Goal: Task Accomplishment & Management: Complete application form

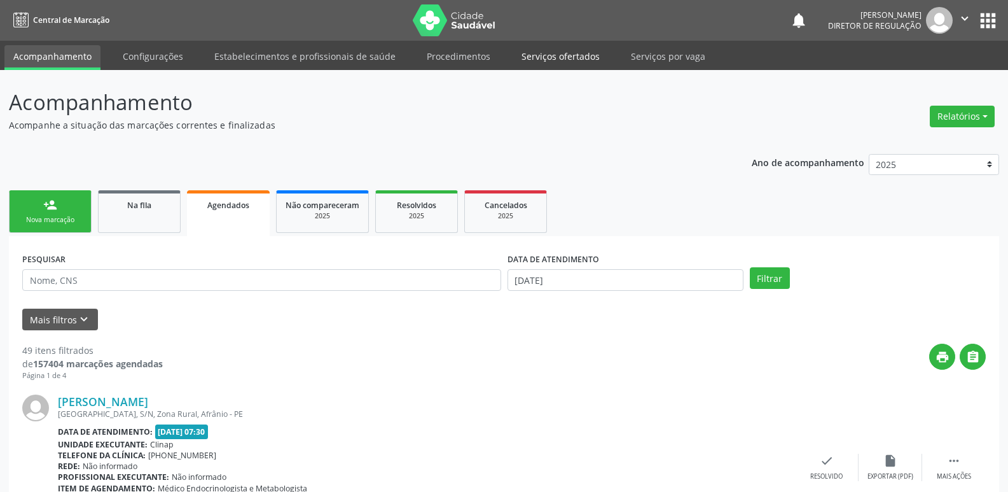
click at [574, 57] on link "Serviços ofertados" at bounding box center [561, 56] width 96 height 22
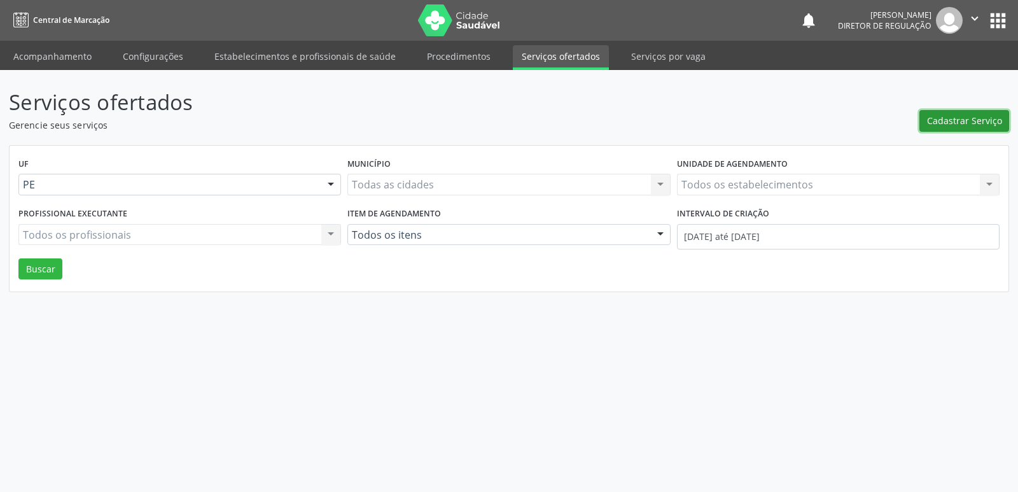
click at [968, 118] on span "Cadastrar Serviço" at bounding box center [964, 120] width 75 height 13
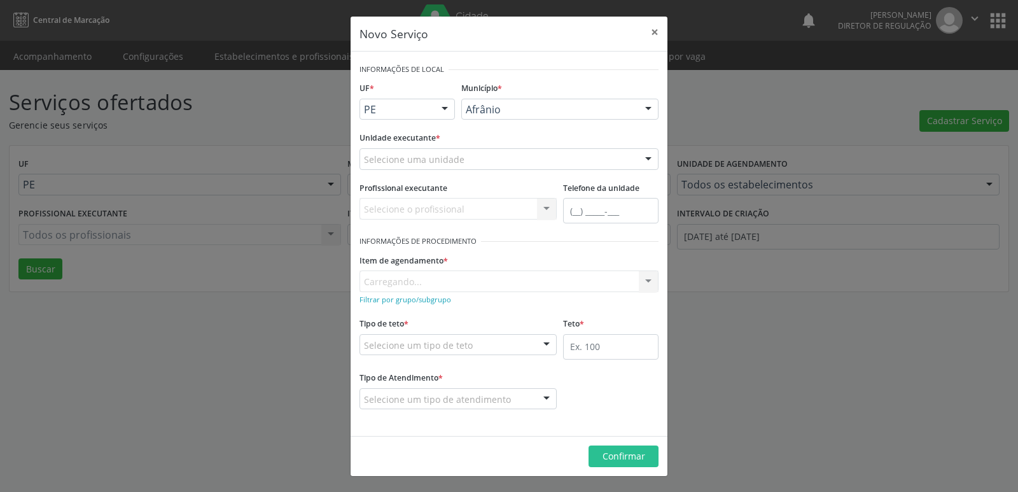
click at [516, 156] on div "Selecione uma unidade" at bounding box center [508, 159] width 299 height 22
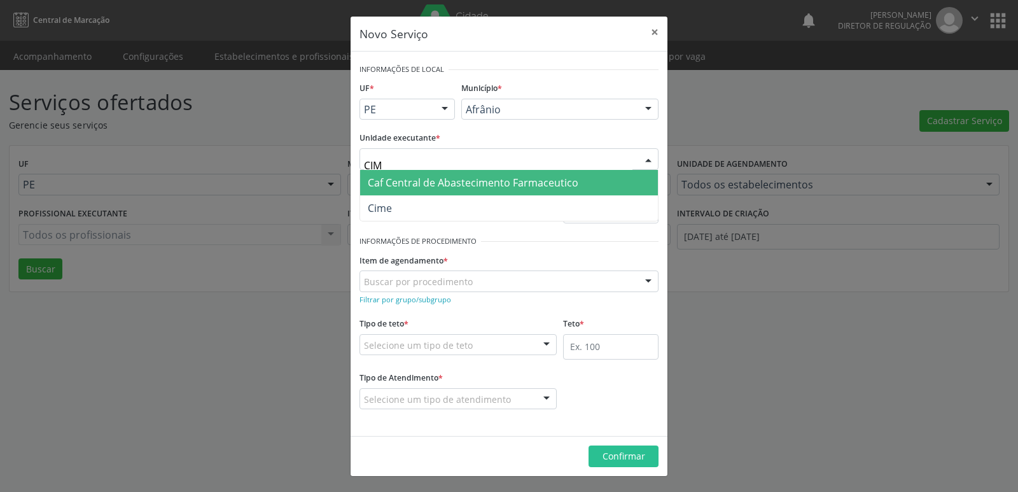
type input "CIME"
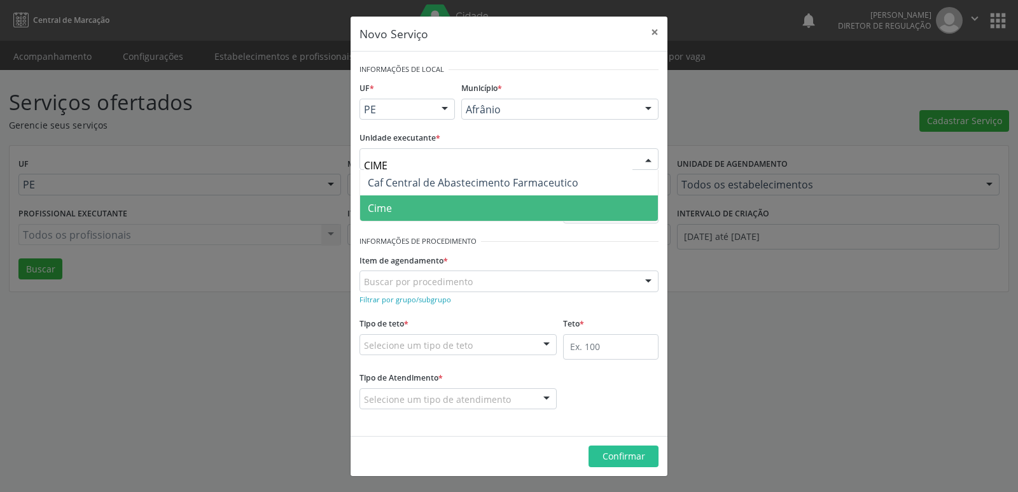
click at [409, 207] on span "Cime" at bounding box center [509, 207] width 298 height 25
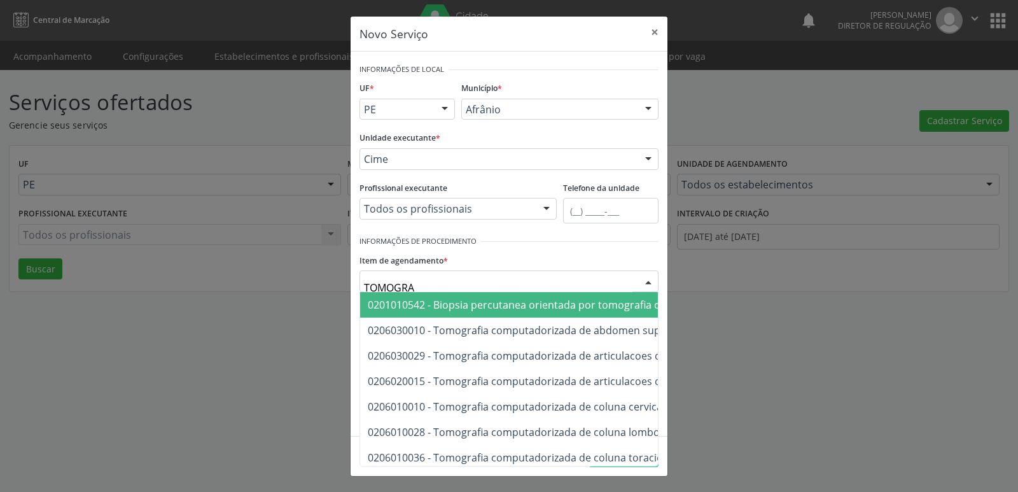
type input "TOMOGRAF"
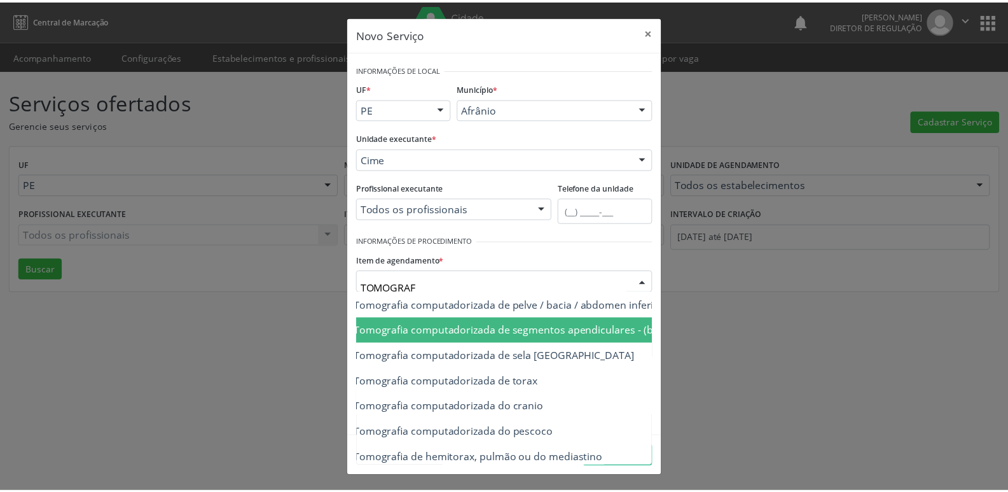
scroll to position [229, 76]
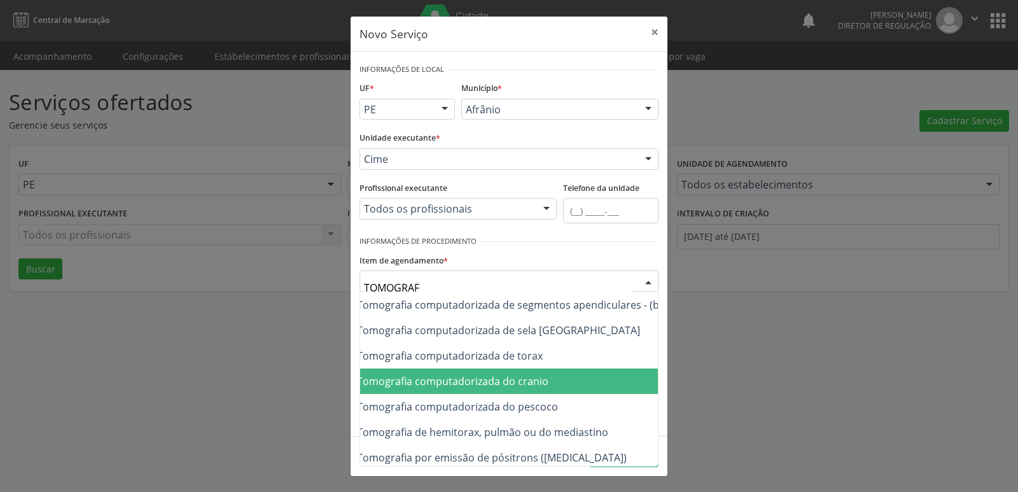
click at [536, 380] on span "0206010079 - Tomografia computadorizada do cranio" at bounding box center [419, 381] width 257 height 14
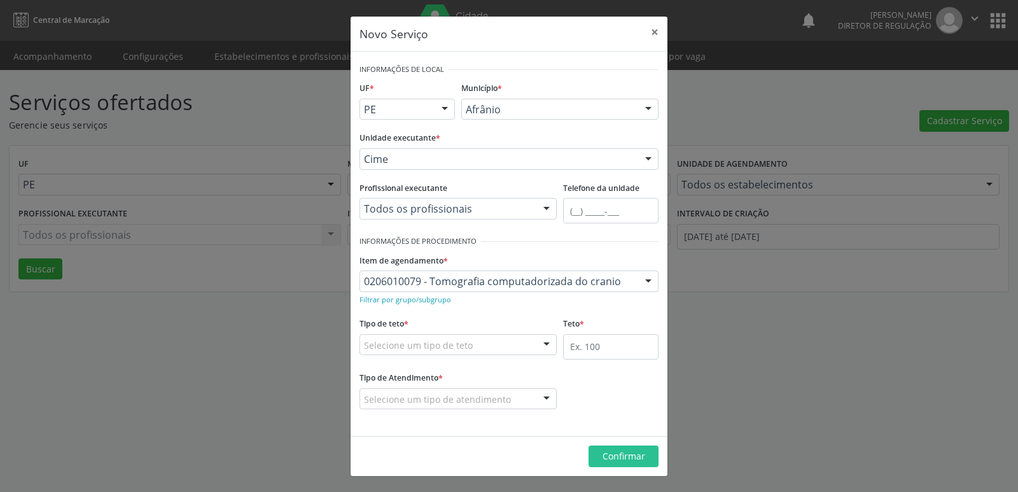
click at [487, 343] on div "Selecione um tipo de teto" at bounding box center [457, 345] width 197 height 22
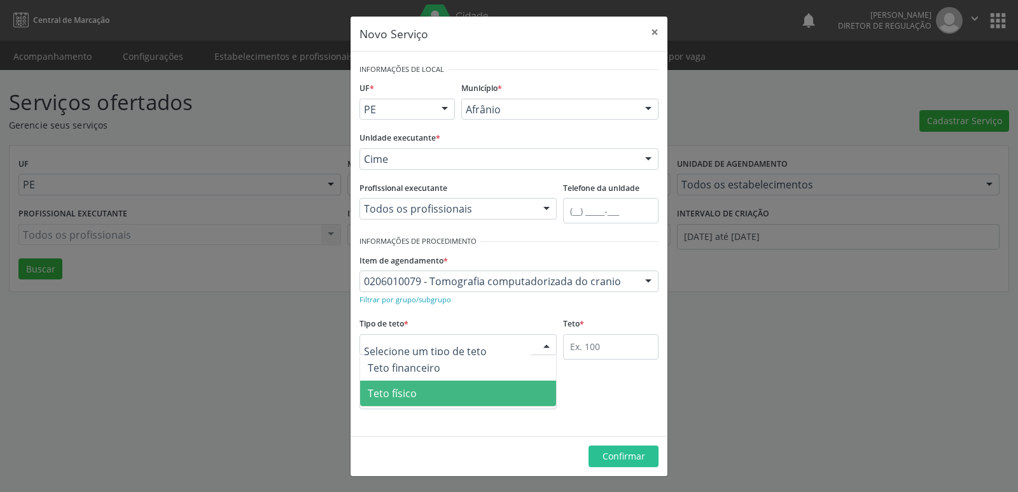
click at [475, 400] on span "Teto físico" at bounding box center [458, 392] width 196 height 25
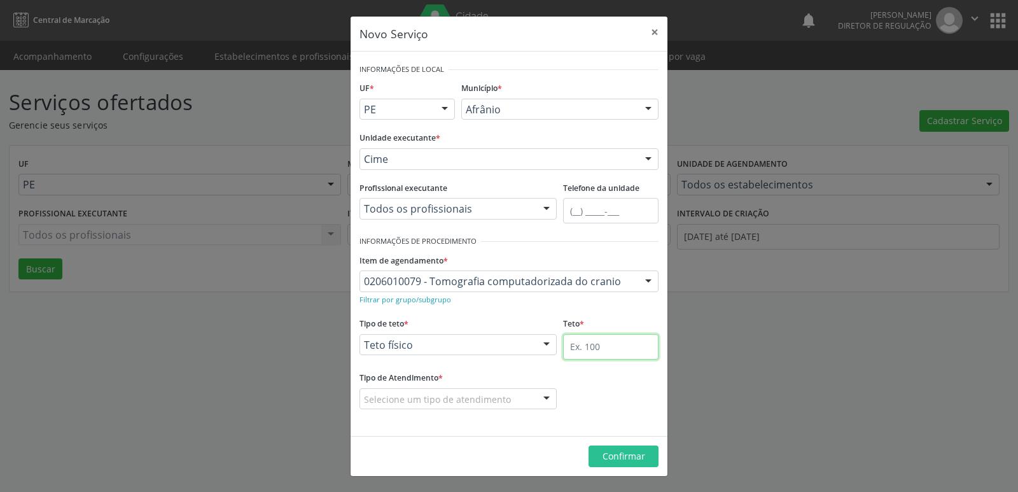
click at [608, 346] on input "text" at bounding box center [610, 346] width 95 height 25
type input "1"
type input "5"
click at [520, 394] on div "Selecione um tipo de atendimento" at bounding box center [457, 399] width 197 height 22
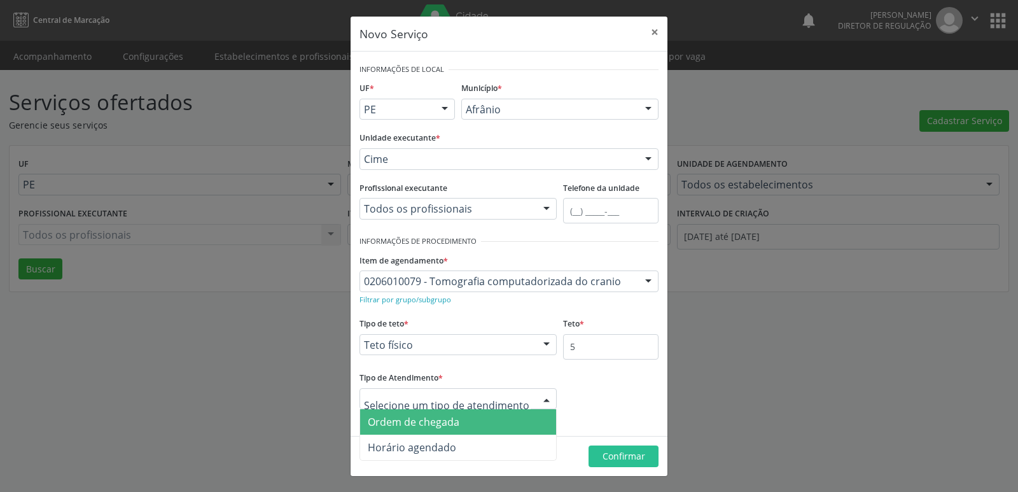
click at [497, 423] on span "Ordem de chegada" at bounding box center [458, 421] width 196 height 25
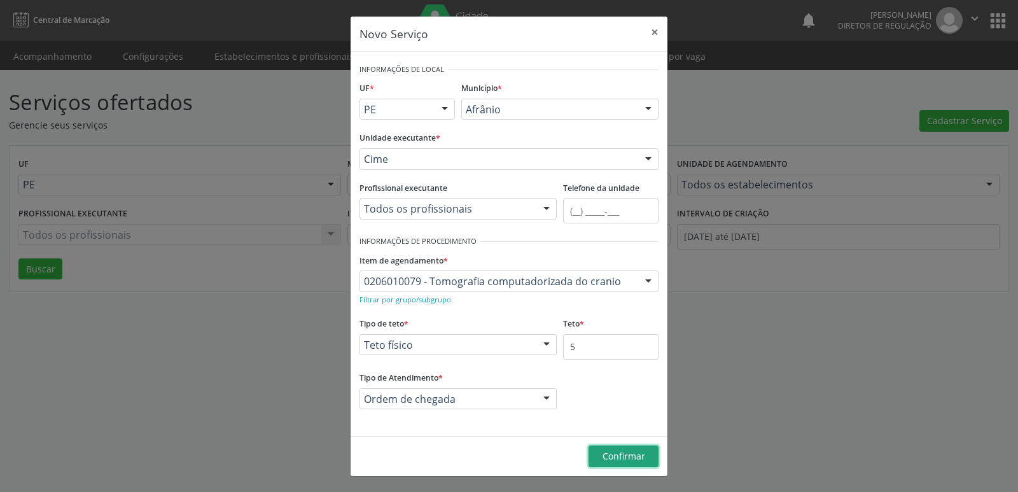
click at [627, 452] on span "Confirmar" at bounding box center [623, 456] width 43 height 12
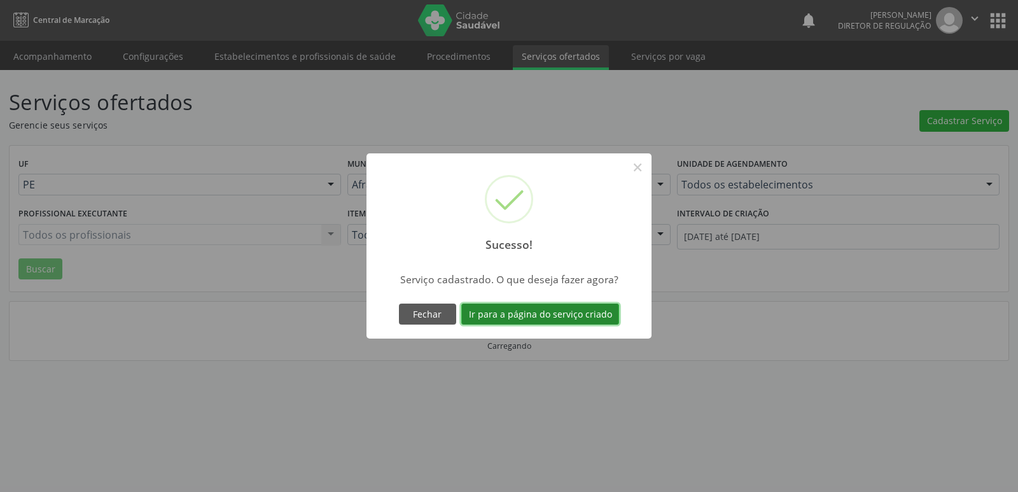
click at [573, 312] on button "Ir para a página do serviço criado" at bounding box center [540, 314] width 158 height 22
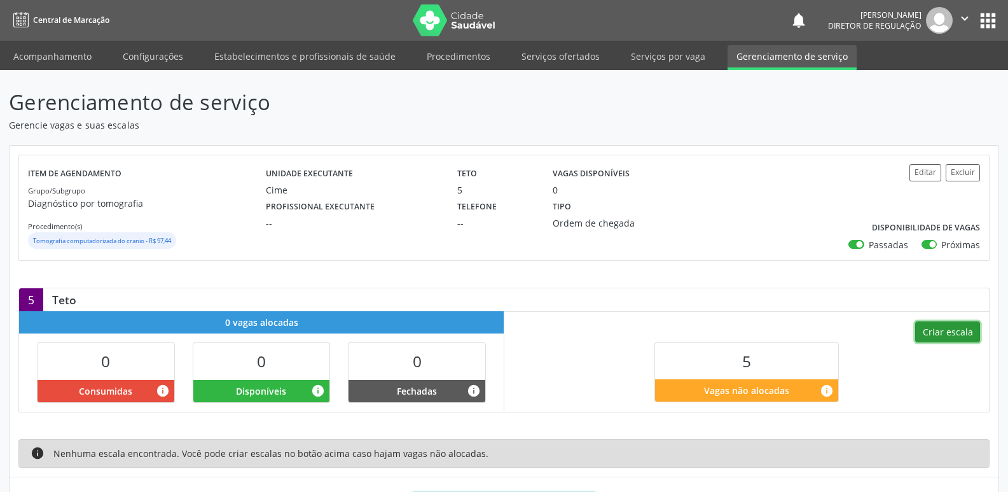
click at [954, 331] on button "Criar escala" at bounding box center [947, 332] width 65 height 22
select select "9"
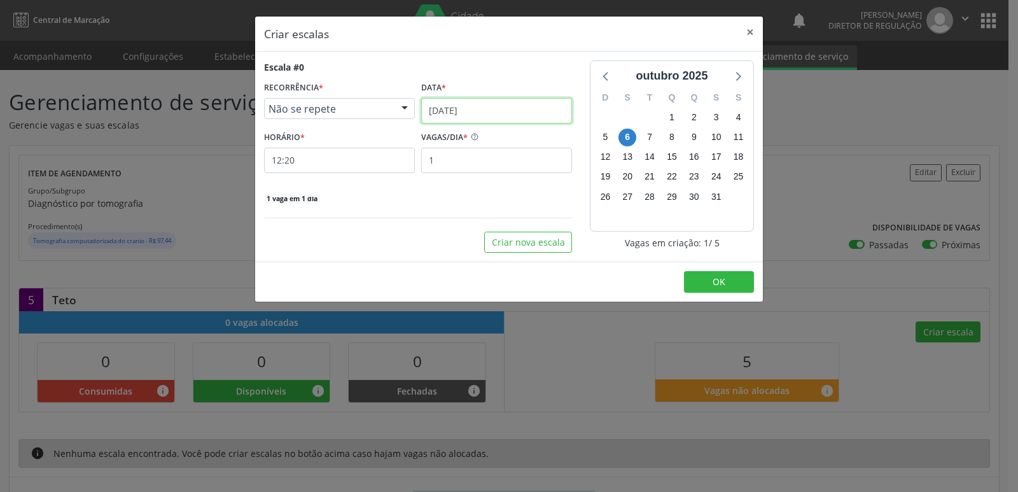
click at [497, 109] on input "06/10/2025" at bounding box center [496, 110] width 151 height 25
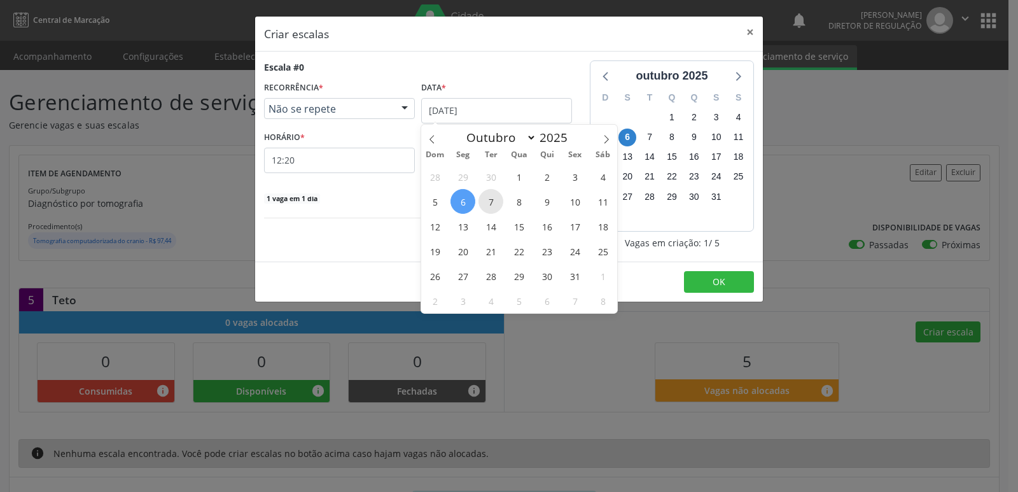
click at [495, 203] on span "7" at bounding box center [490, 201] width 25 height 25
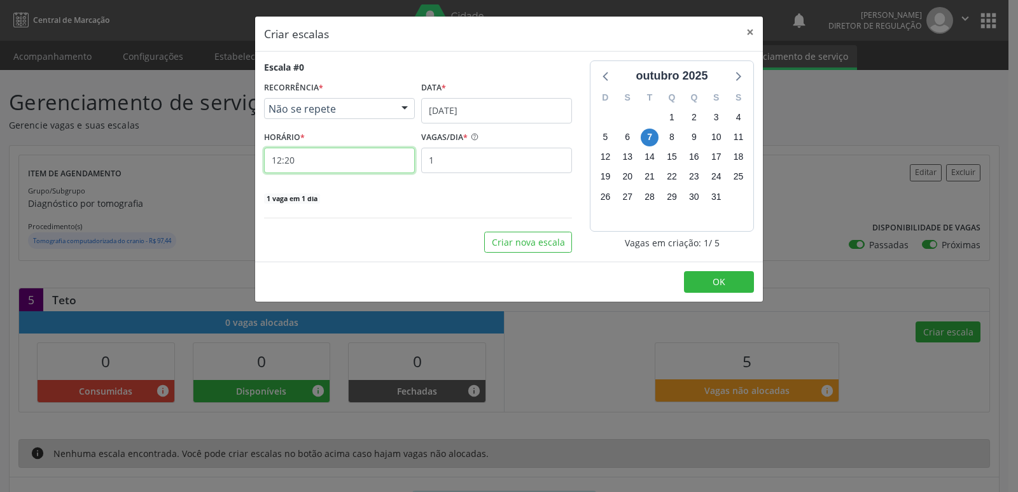
click at [380, 161] on input "12:20" at bounding box center [339, 160] width 151 height 25
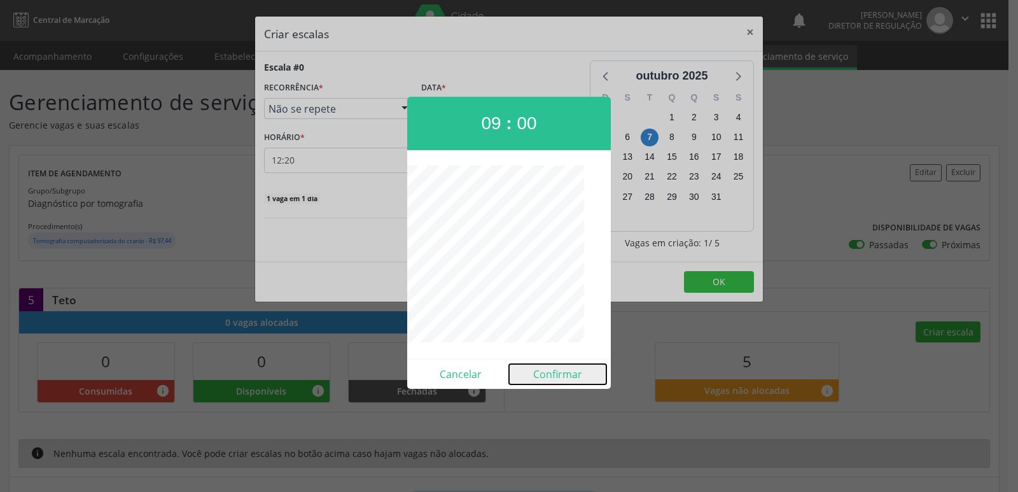
click at [560, 375] on button "Confirmar" at bounding box center [557, 374] width 97 height 20
type input "09:00"
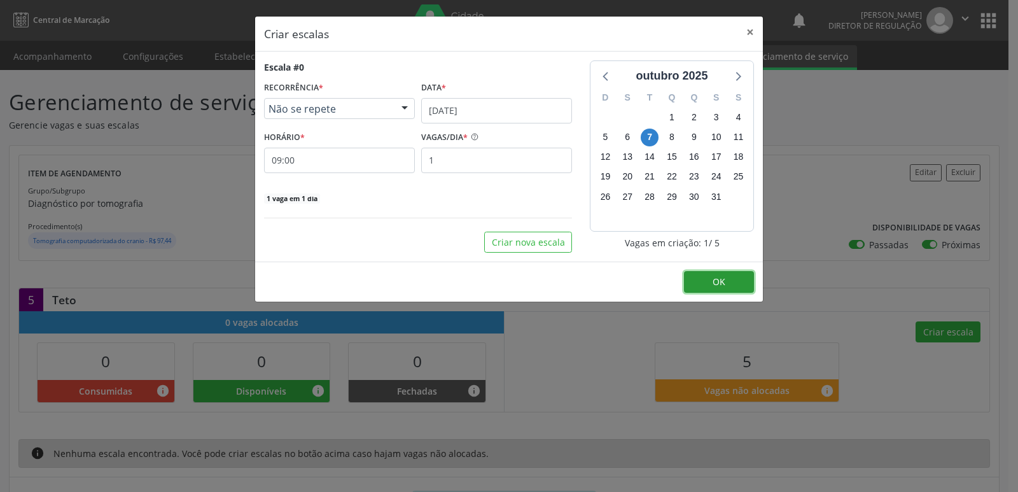
click at [714, 284] on span "OK" at bounding box center [718, 281] width 13 height 12
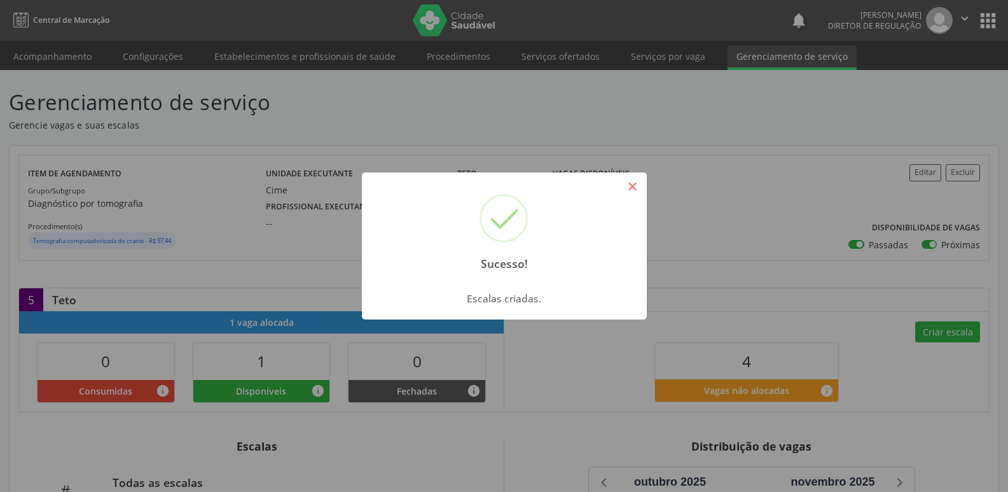
click at [630, 186] on button "×" at bounding box center [633, 187] width 22 height 22
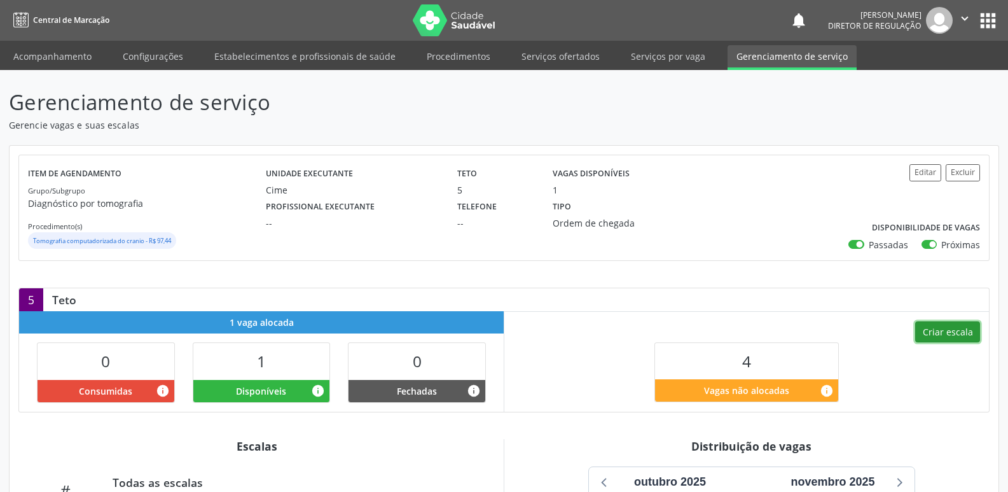
click at [954, 333] on button "Criar escala" at bounding box center [947, 332] width 65 height 22
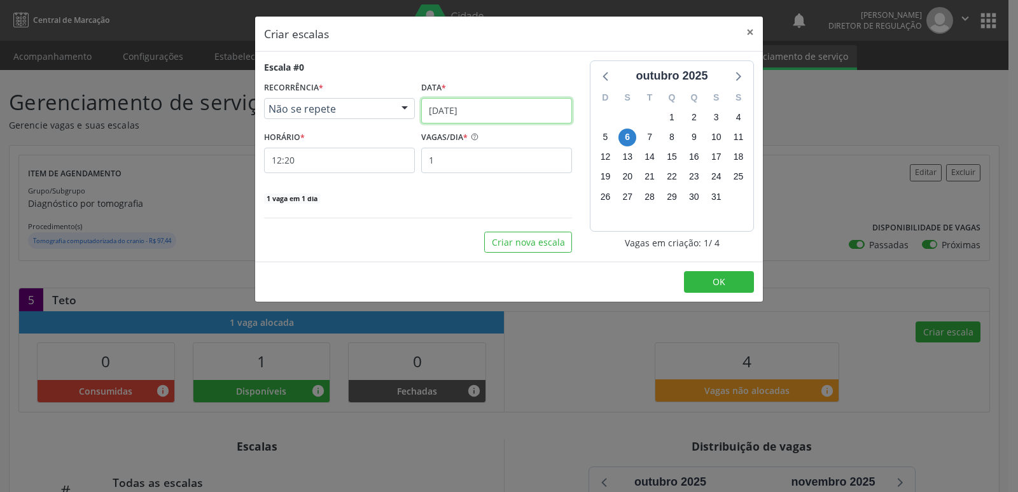
click at [526, 113] on input "06/10/2025" at bounding box center [496, 110] width 151 height 25
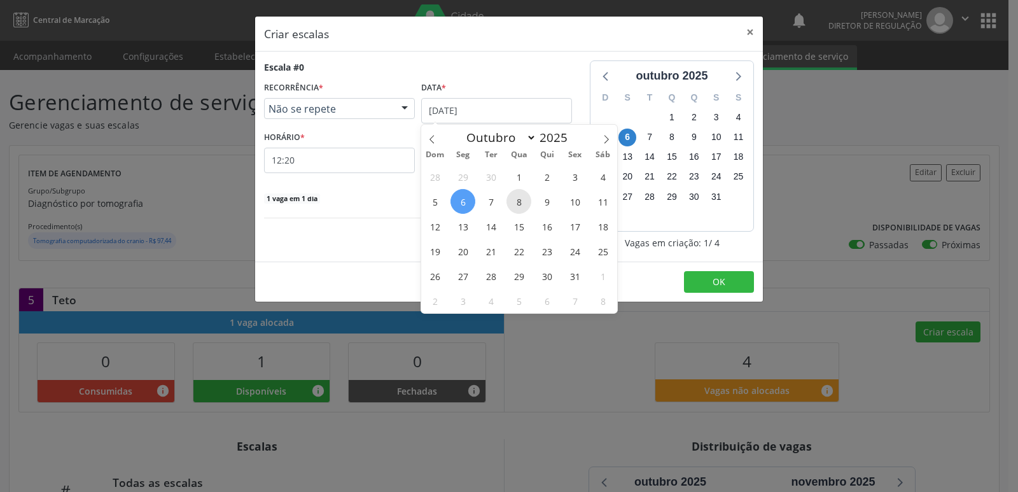
click at [522, 200] on span "8" at bounding box center [518, 201] width 25 height 25
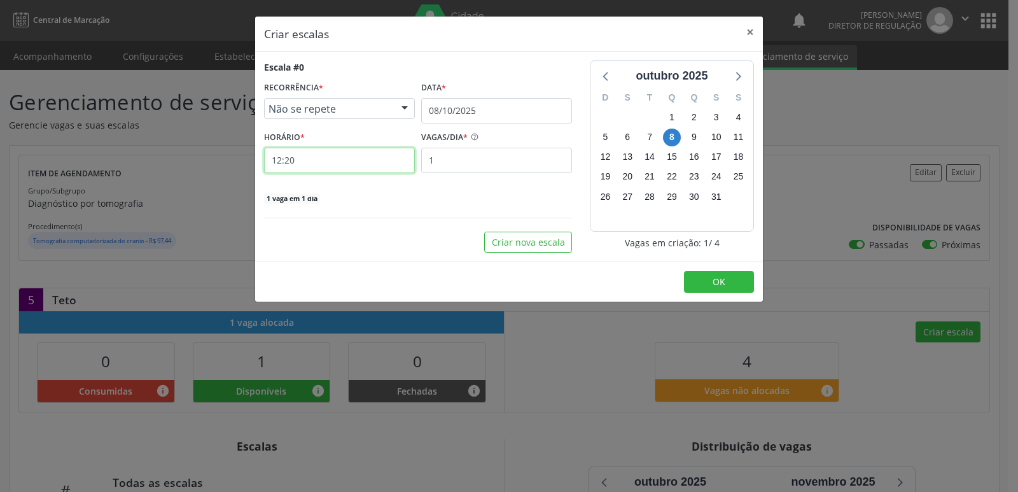
click at [356, 157] on input "12:20" at bounding box center [339, 160] width 151 height 25
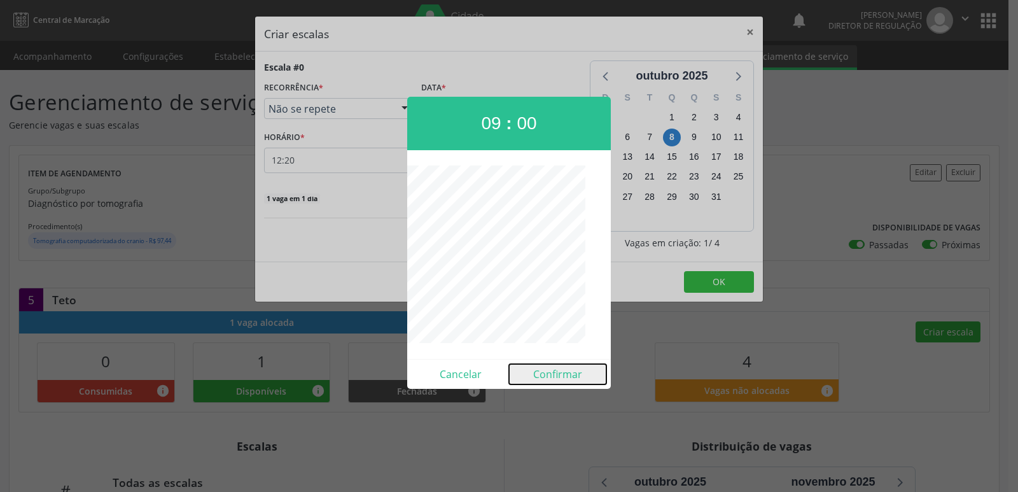
click at [563, 375] on button "Confirmar" at bounding box center [557, 374] width 97 height 20
type input "09:00"
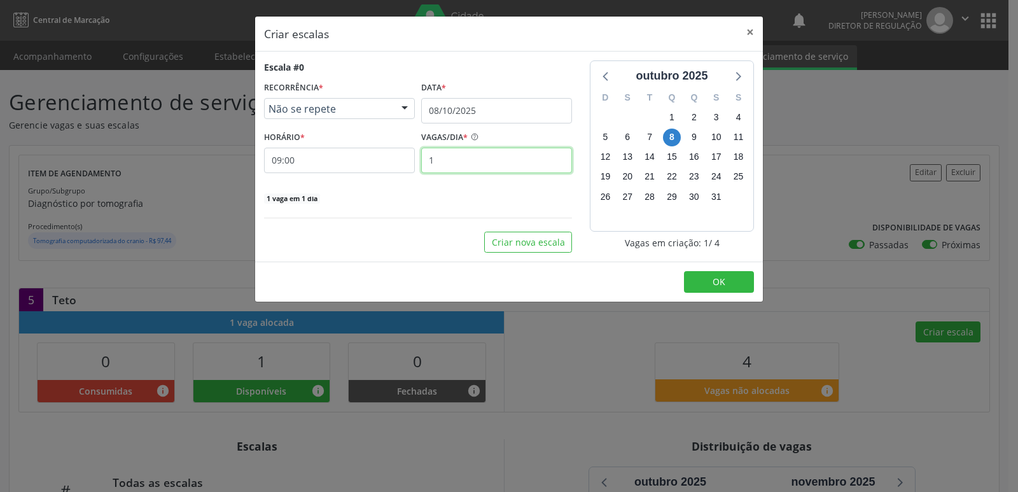
click at [497, 165] on input "1" at bounding box center [496, 160] width 151 height 25
type input "2"
click at [702, 279] on button "OK" at bounding box center [719, 282] width 70 height 22
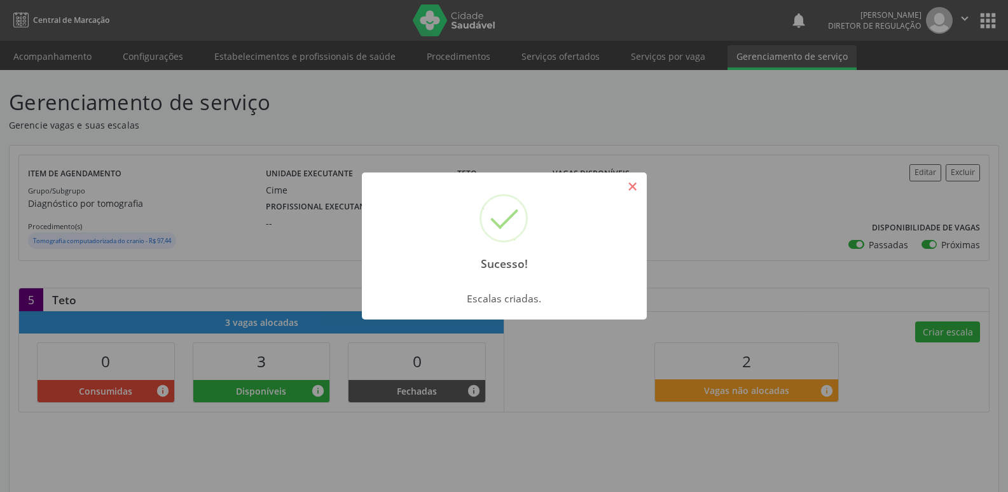
click at [637, 187] on button "×" at bounding box center [633, 187] width 22 height 22
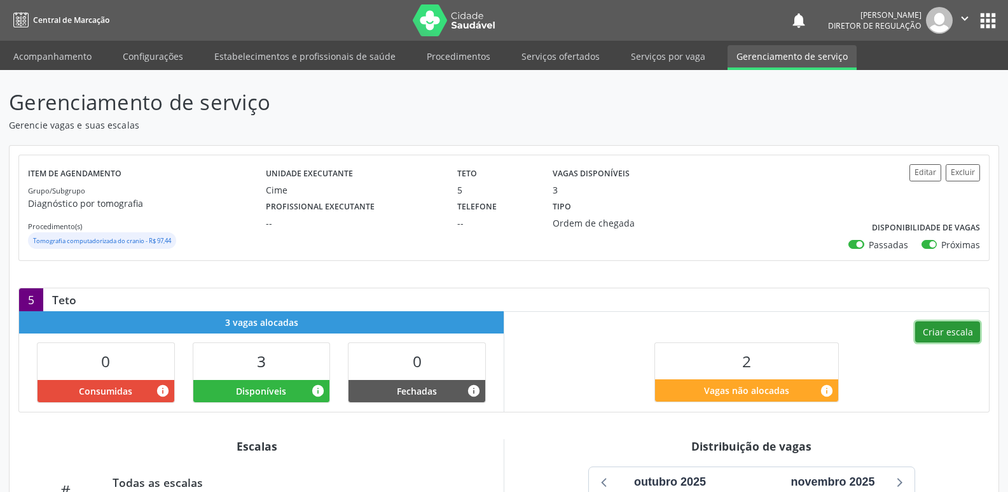
click at [957, 331] on button "Criar escala" at bounding box center [947, 332] width 65 height 22
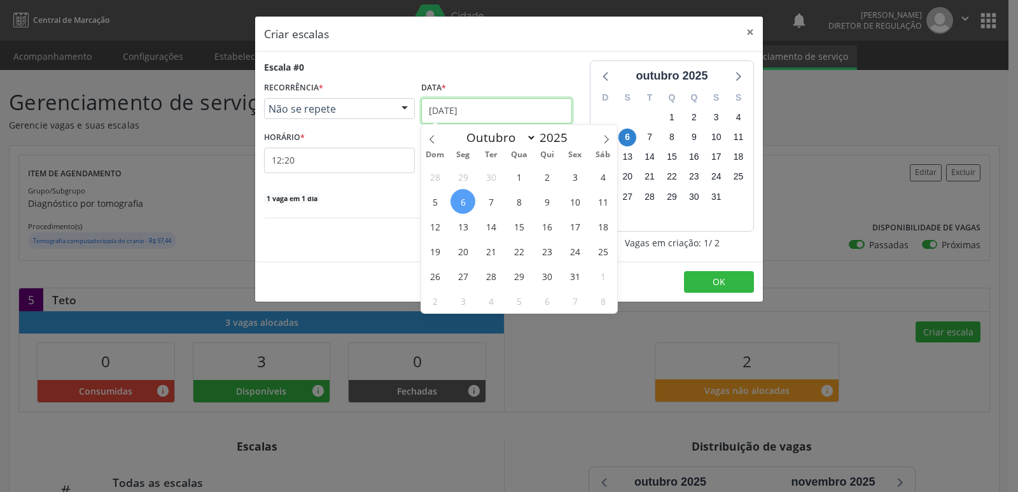
click at [496, 98] on input "06/10/2025" at bounding box center [496, 110] width 151 height 25
click at [552, 204] on span "9" at bounding box center [546, 201] width 25 height 25
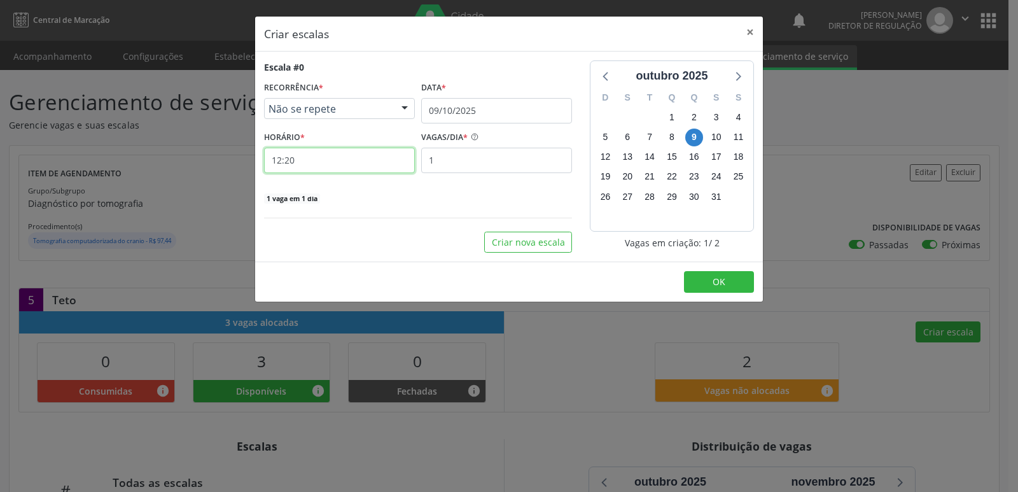
click at [371, 165] on input "12:20" at bounding box center [339, 160] width 151 height 25
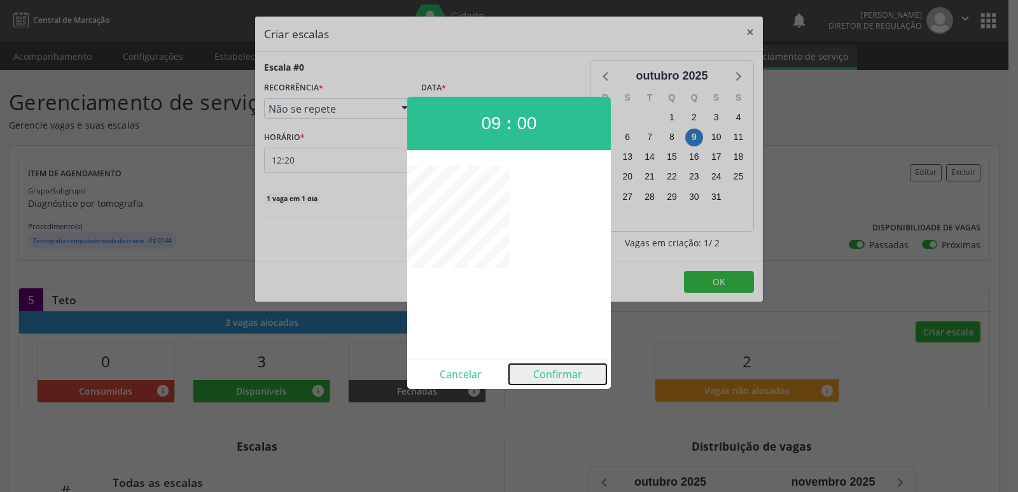
click at [555, 375] on button "Confirmar" at bounding box center [557, 374] width 97 height 20
type input "09:00"
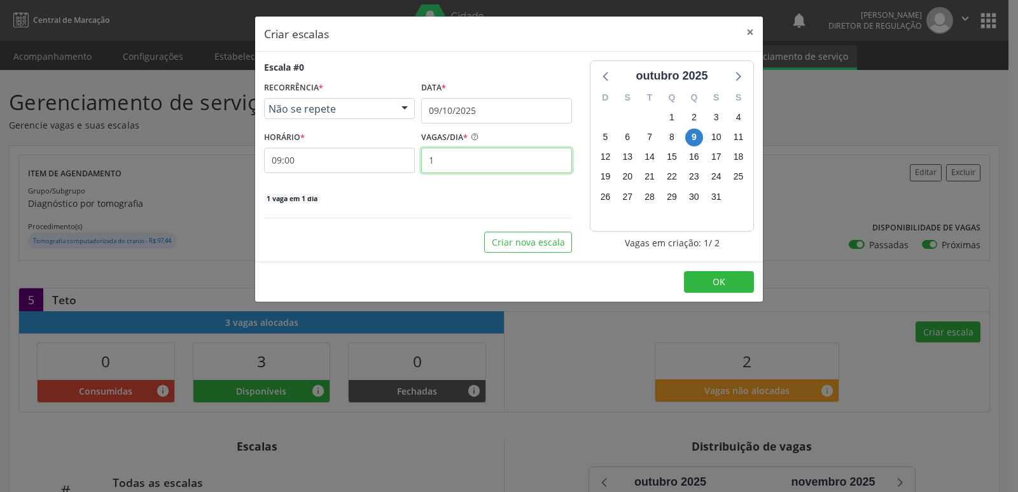
click at [461, 154] on input "1" at bounding box center [496, 160] width 151 height 25
type input "2"
click at [701, 275] on button "OK" at bounding box center [719, 282] width 70 height 22
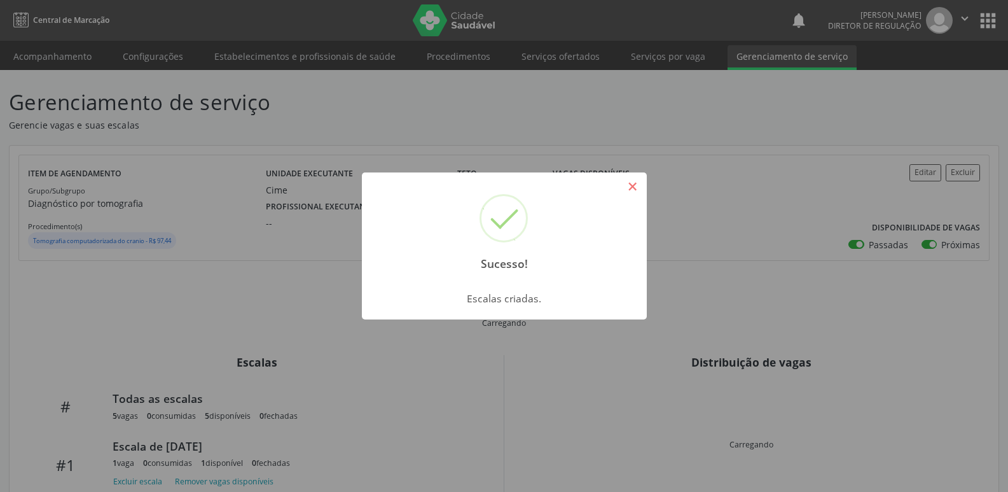
click at [641, 184] on button "×" at bounding box center [633, 187] width 22 height 22
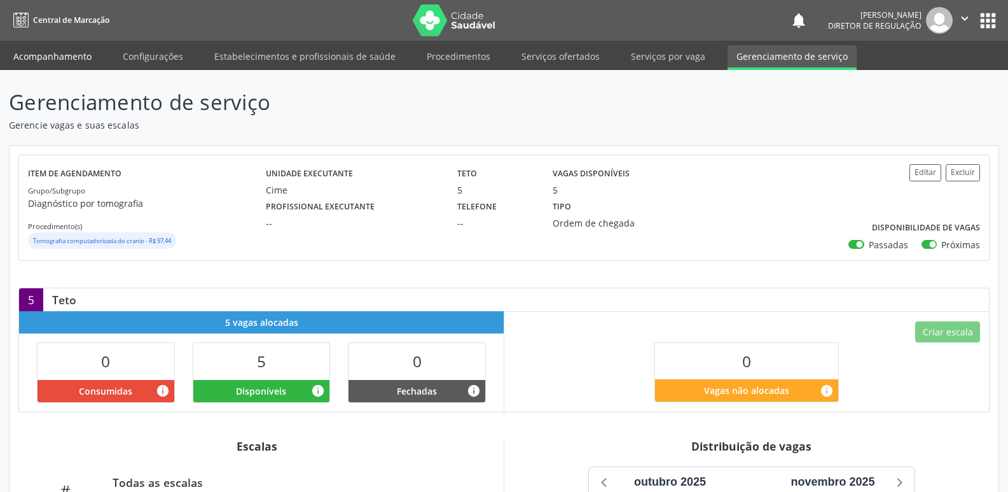
click at [87, 57] on link "Acompanhamento" at bounding box center [52, 56] width 96 height 22
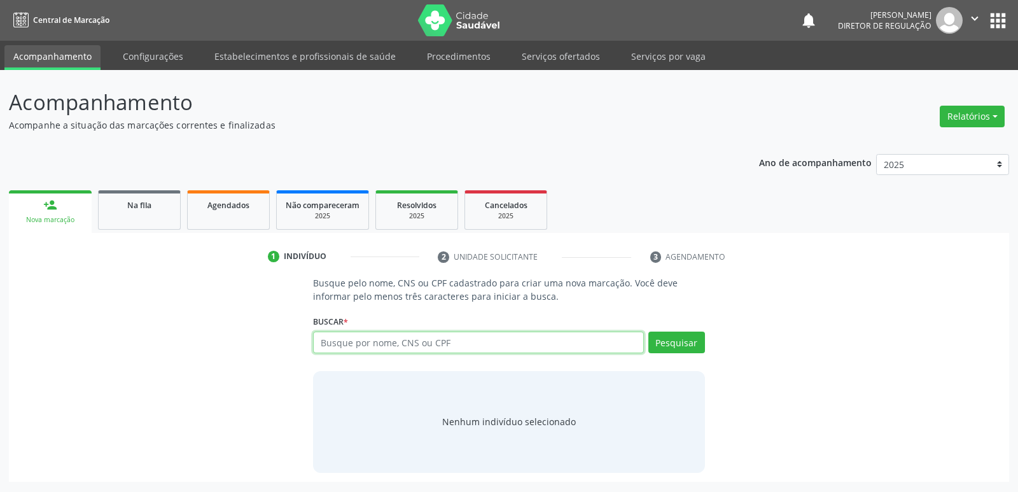
click at [406, 344] on input "text" at bounding box center [478, 342] width 330 height 22
type input "708105504592932"
click at [683, 345] on button "Pesquisar" at bounding box center [676, 342] width 57 height 22
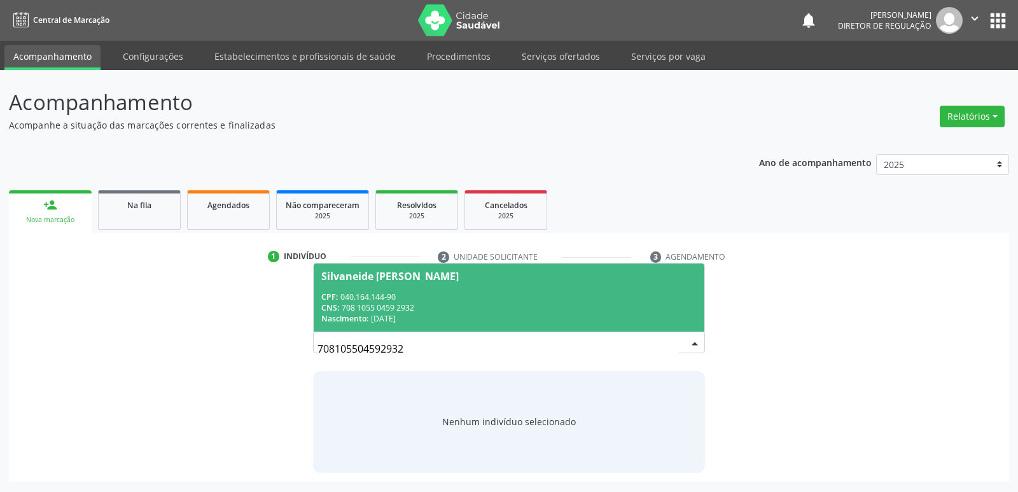
click at [396, 307] on div "CNS: 708 1055 0459 2932" at bounding box center [508, 307] width 375 height 11
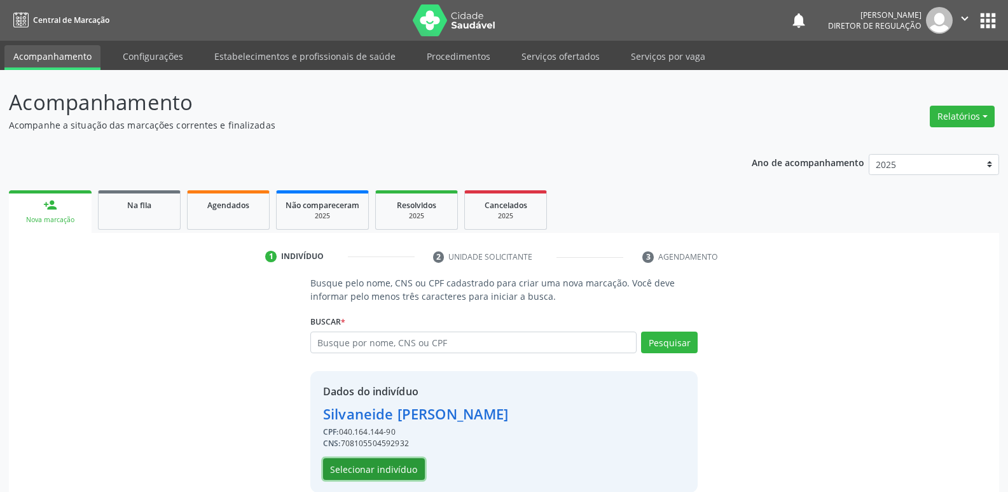
click at [406, 461] on button "Selecionar indivíduo" at bounding box center [374, 469] width 102 height 22
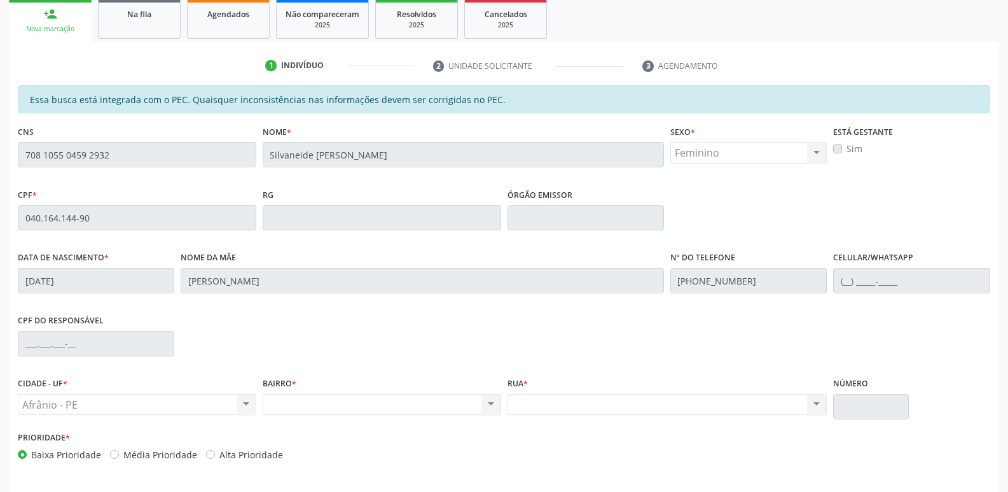
scroll to position [235, 0]
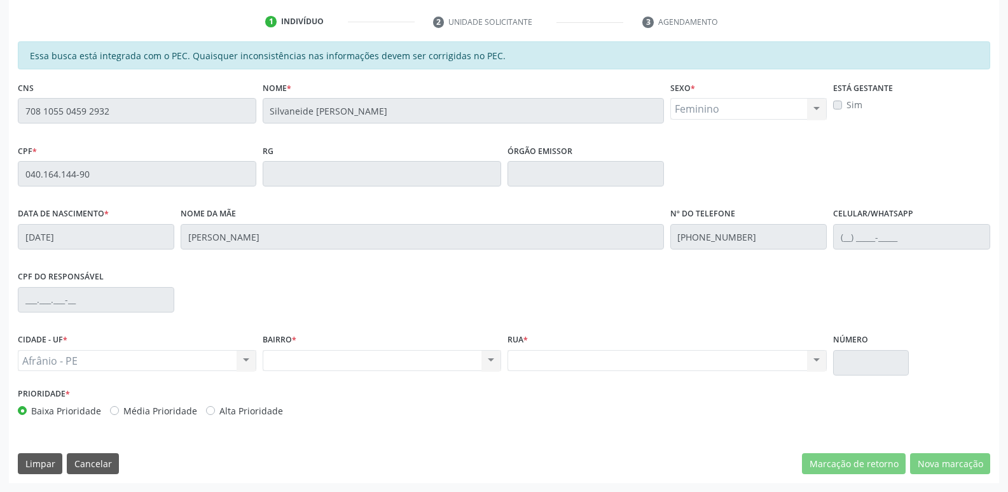
click at [16, 190] on div "CPF * 040.164.144-90" at bounding box center [137, 172] width 245 height 63
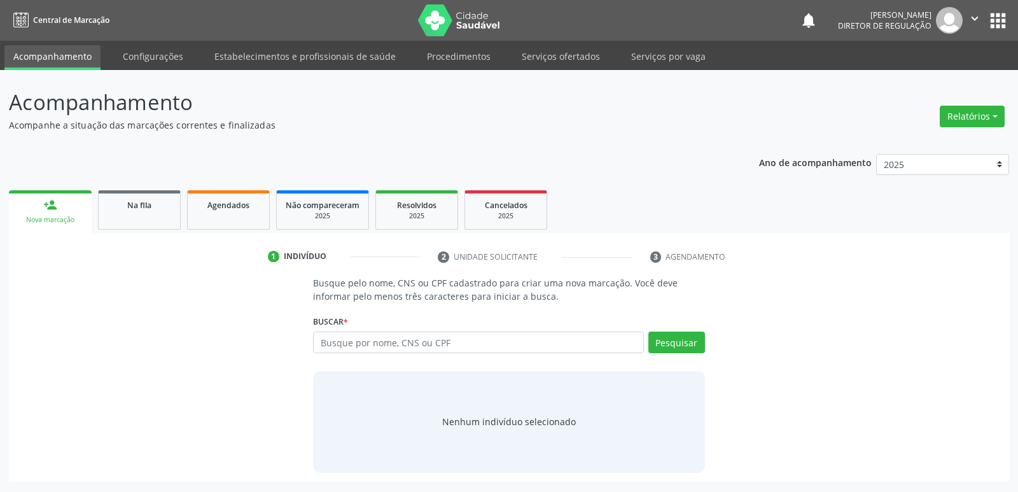
click at [457, 338] on input "text" at bounding box center [478, 342] width 330 height 22
type input "040.164.144-90"
click at [672, 345] on button "Pesquisar" at bounding box center [676, 342] width 57 height 22
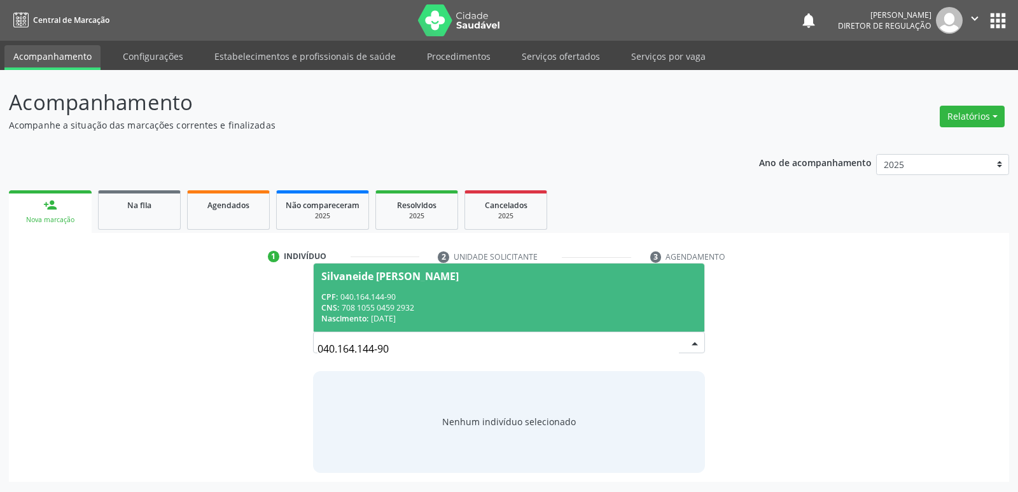
click at [383, 302] on div "CNS: 708 1055 0459 2932" at bounding box center [508, 307] width 375 height 11
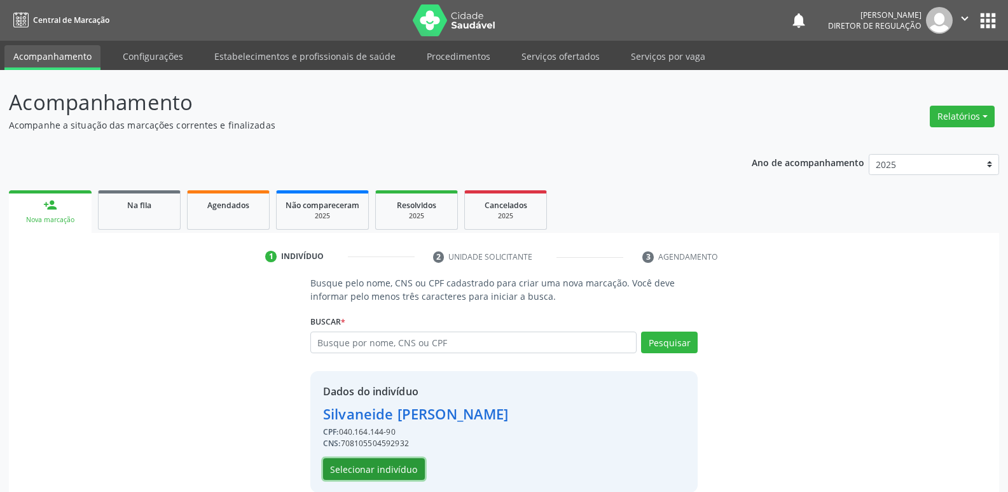
click at [392, 467] on button "Selecionar indivíduo" at bounding box center [374, 469] width 102 height 22
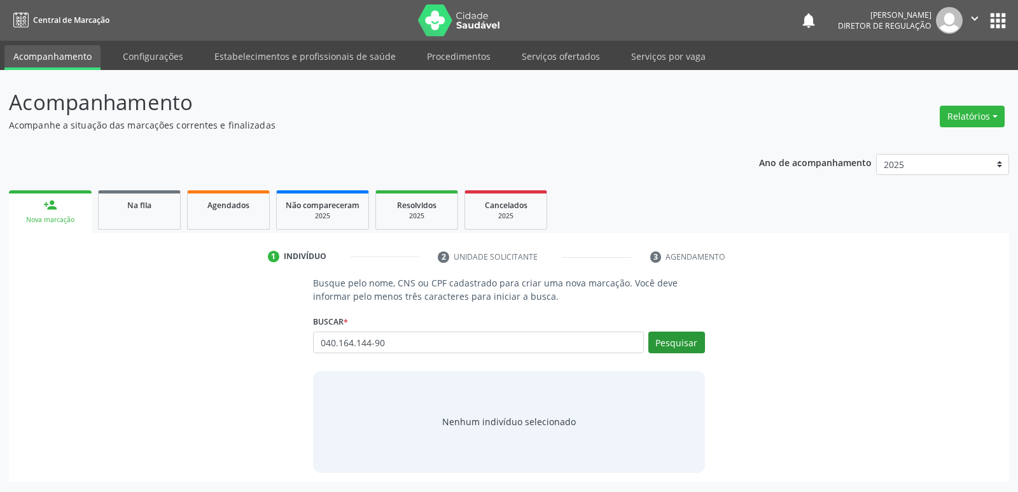
type input "040.164.144-90"
click at [681, 343] on button "Pesquisar" at bounding box center [676, 342] width 57 height 22
type input "040.164.144-90"
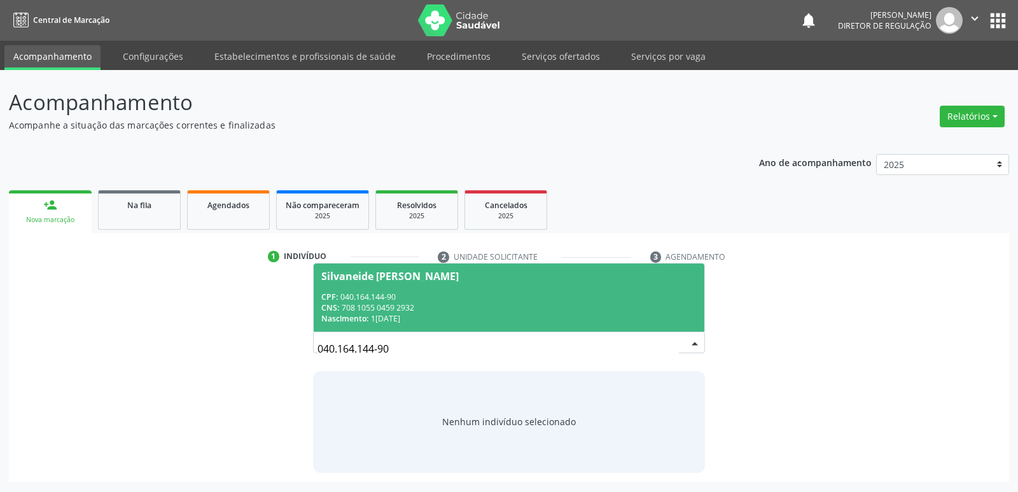
click at [377, 308] on div "CNS: 708 1055 0459 2932" at bounding box center [508, 307] width 375 height 11
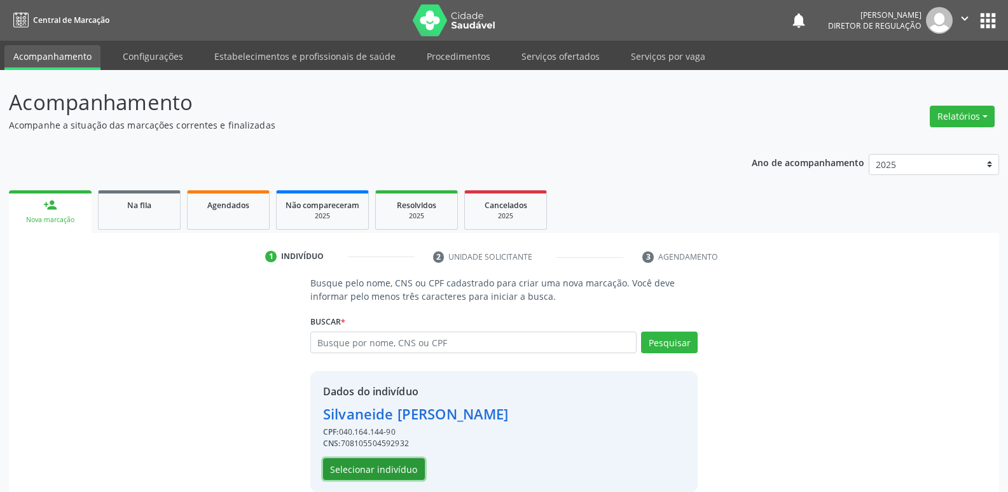
click at [398, 469] on button "Selecionar indivíduo" at bounding box center [374, 469] width 102 height 22
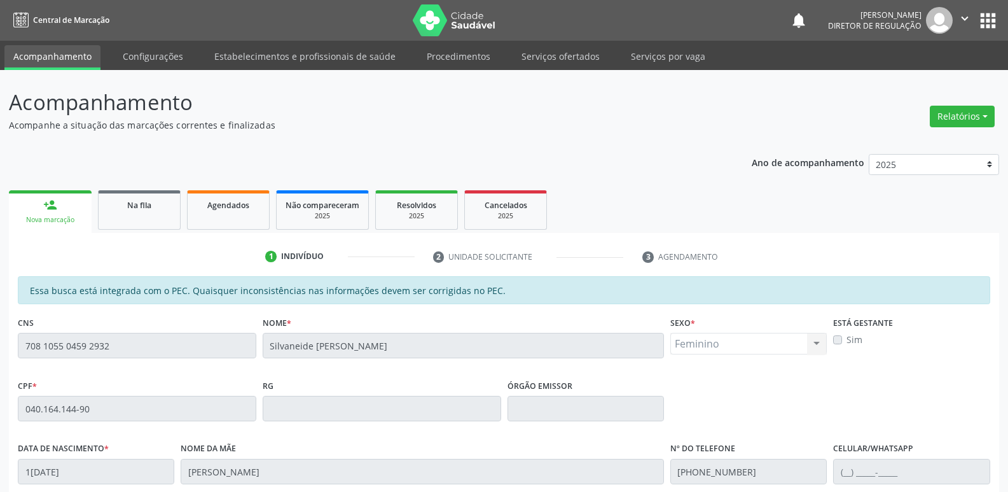
scroll to position [235, 0]
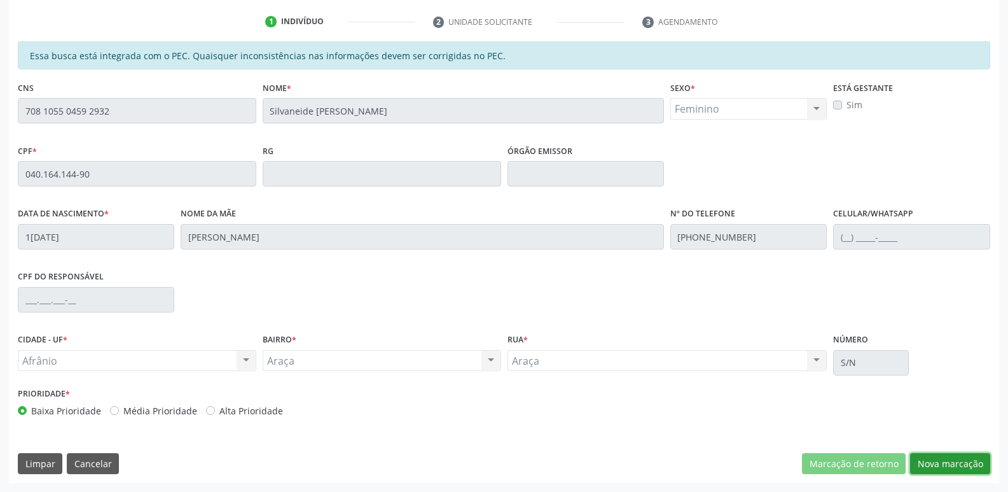
click at [951, 465] on button "Nova marcação" at bounding box center [950, 464] width 80 height 22
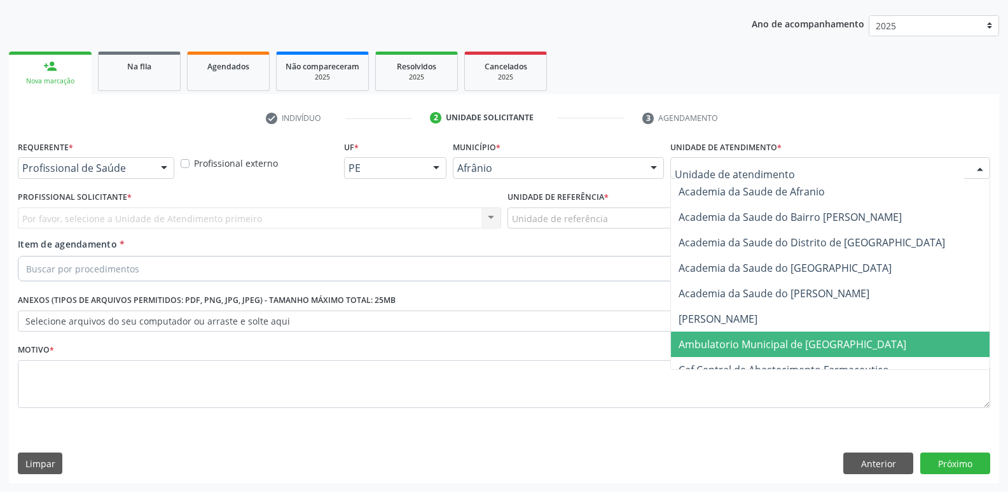
click at [755, 342] on span "Ambulatorio Municipal de [GEOGRAPHIC_DATA]" at bounding box center [793, 344] width 228 height 14
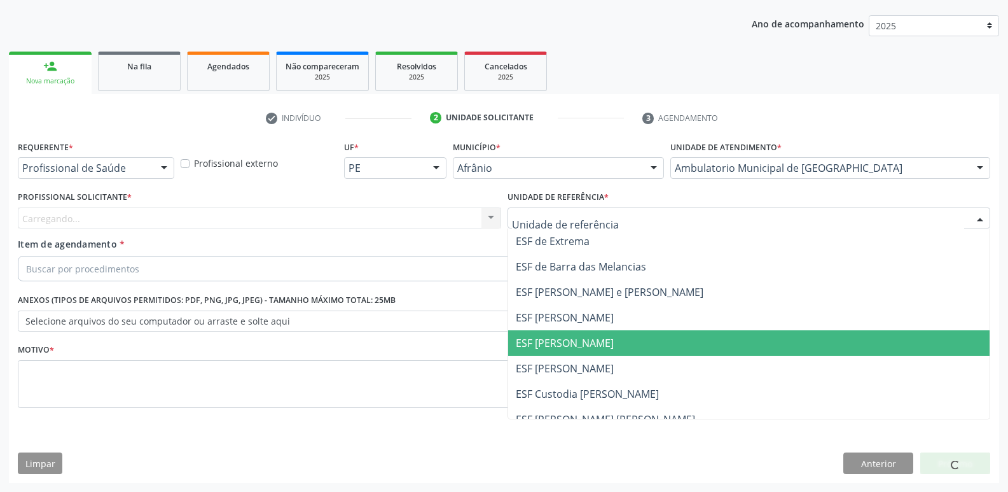
click at [578, 344] on span "ESF [PERSON_NAME]" at bounding box center [565, 343] width 98 height 14
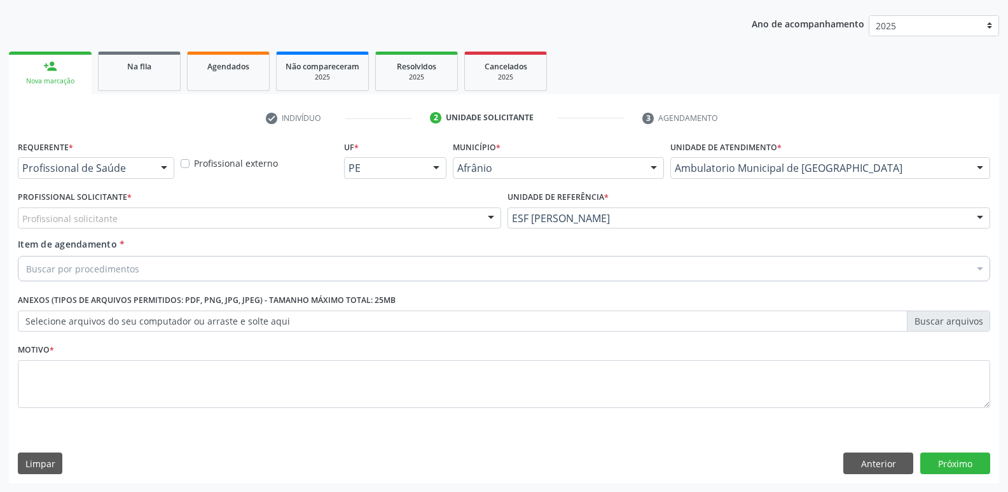
click at [286, 218] on div "Profissional solicitante" at bounding box center [259, 218] width 483 height 22
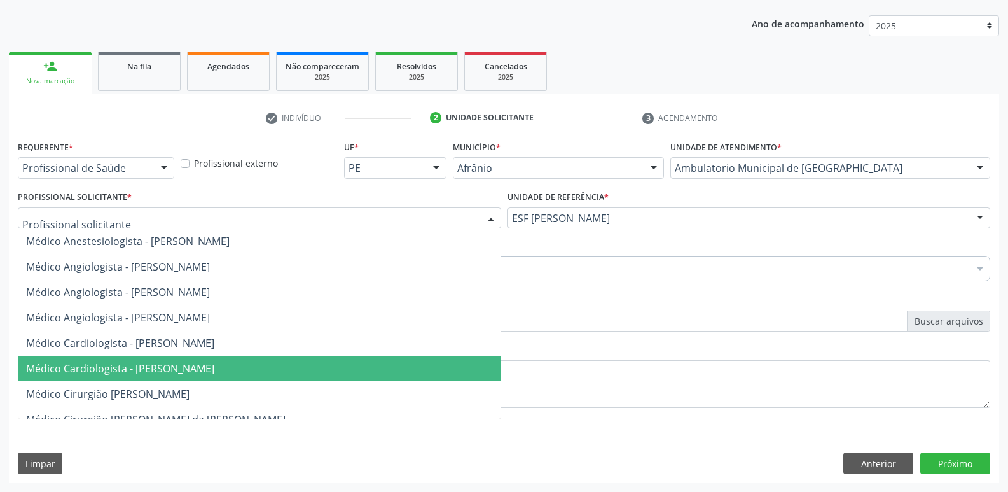
drag, startPoint x: 267, startPoint y: 370, endPoint x: 260, endPoint y: 365, distance: 8.3
click at [214, 370] on span "Médico Cardiologista - Anderson da Costa Armstrong" at bounding box center [120, 368] width 188 height 14
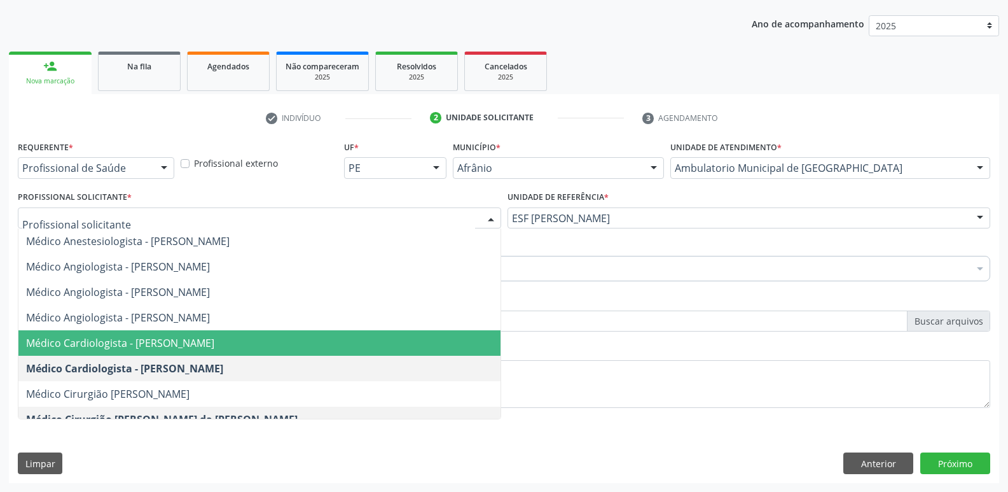
click at [214, 340] on span "Médico Cardiologista - Alysson Rodrigo Ferreira Cavalcanti" at bounding box center [120, 343] width 188 height 14
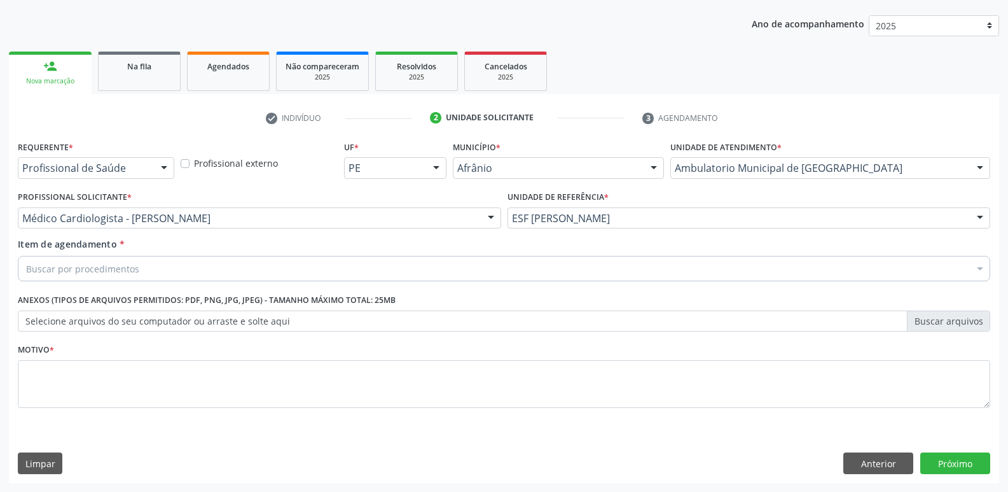
click at [235, 266] on div "Buscar por procedimentos" at bounding box center [504, 268] width 973 height 25
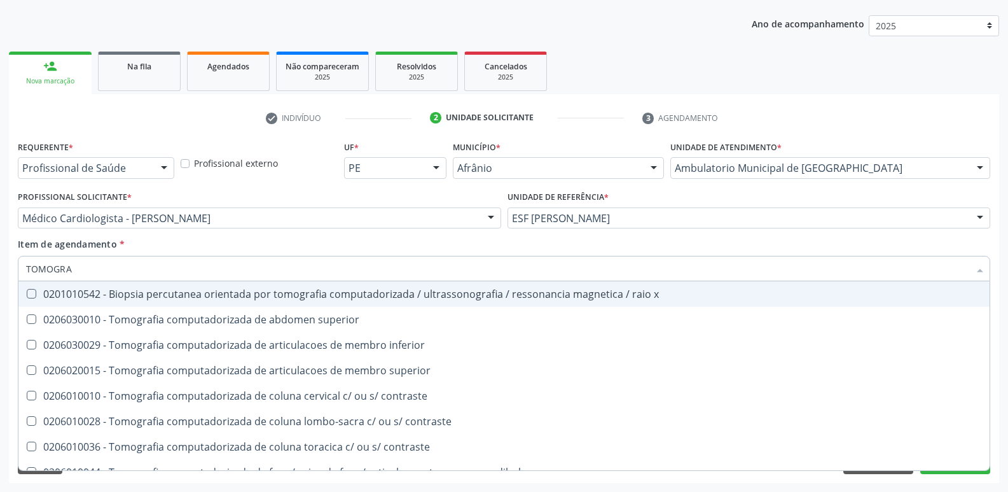
type input "TOMOGRAF"
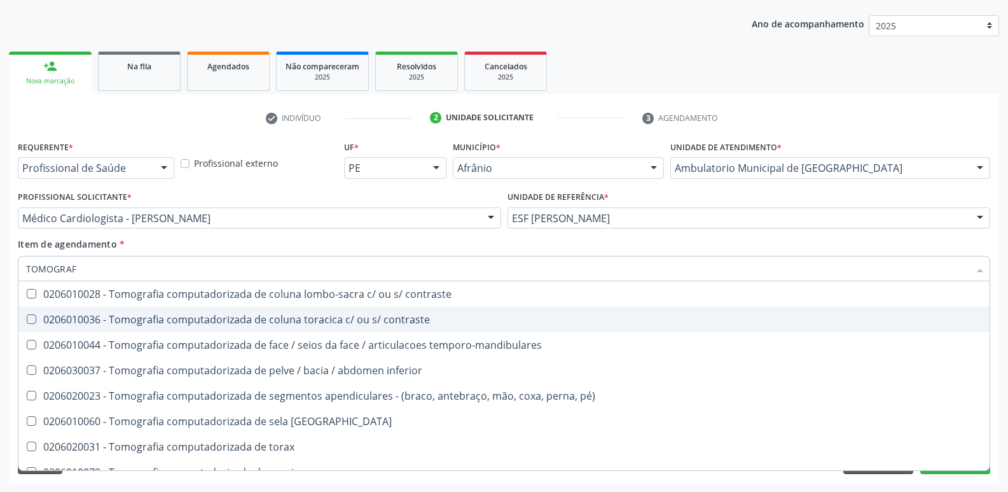
scroll to position [191, 0]
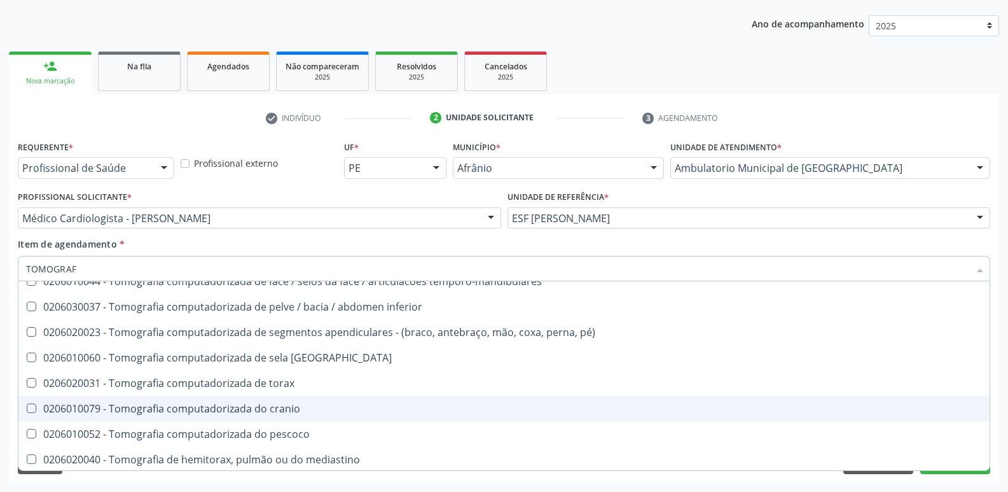
click at [274, 409] on div "0206010079 - Tomografia computadorizada do cranio" at bounding box center [504, 408] width 956 height 10
checkbox cranio "true"
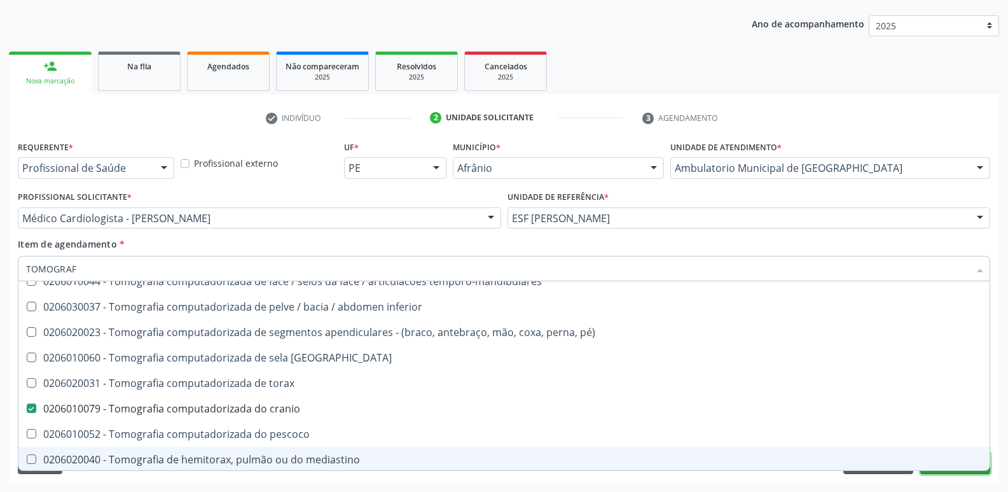
click at [948, 473] on button "Próximo" at bounding box center [955, 463] width 70 height 22
checkbox superior "true"
checkbox cranio "false"
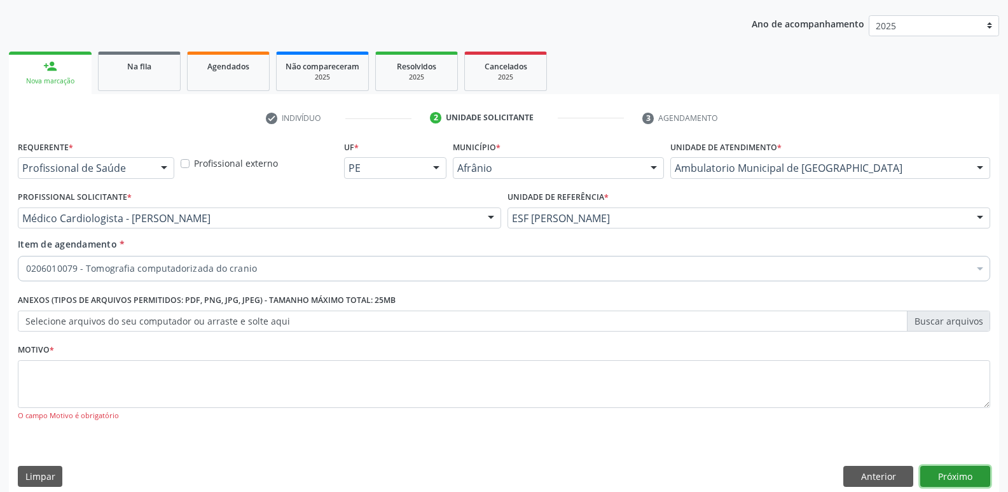
scroll to position [0, 0]
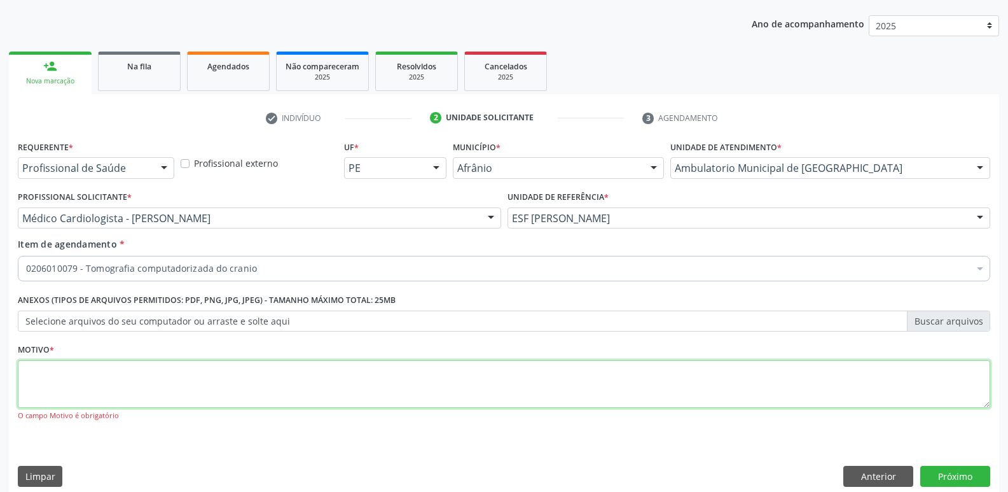
click at [232, 392] on textarea at bounding box center [504, 384] width 973 height 48
type textarea "*"
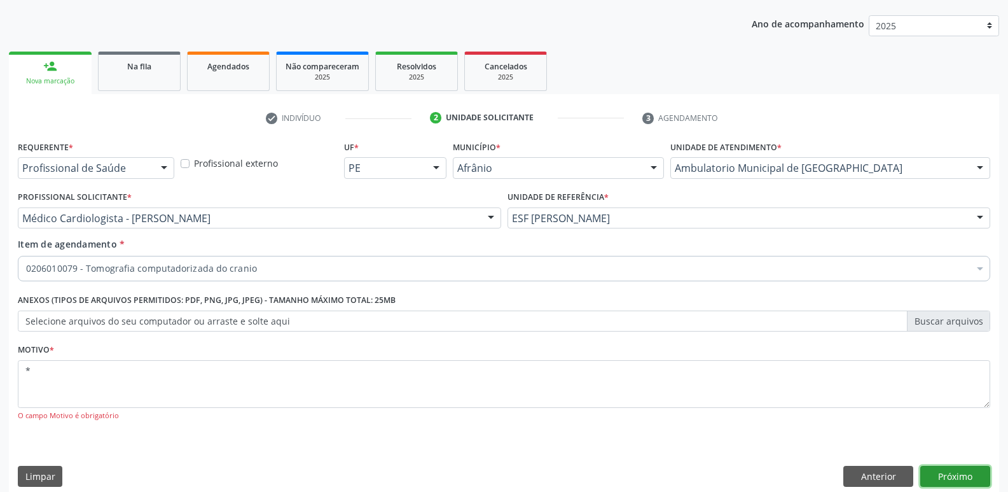
click at [955, 473] on button "Próximo" at bounding box center [955, 477] width 70 height 22
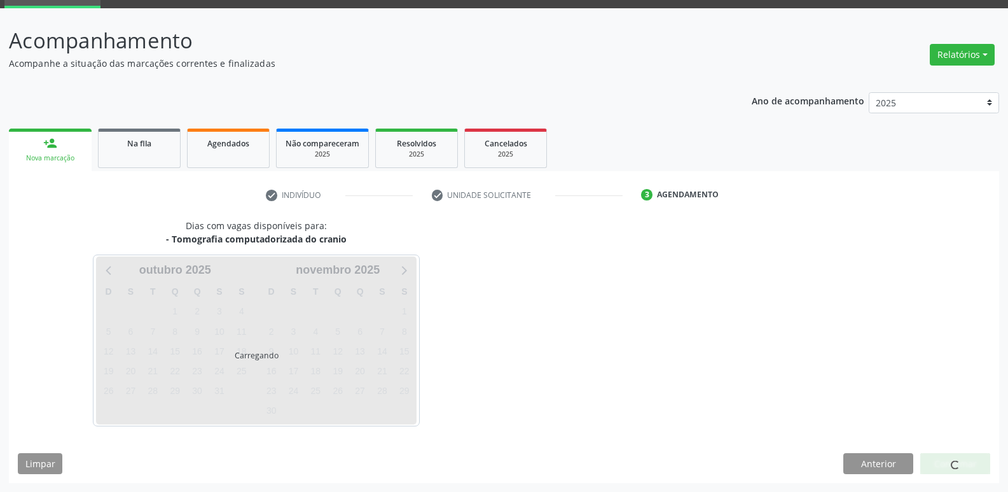
scroll to position [62, 0]
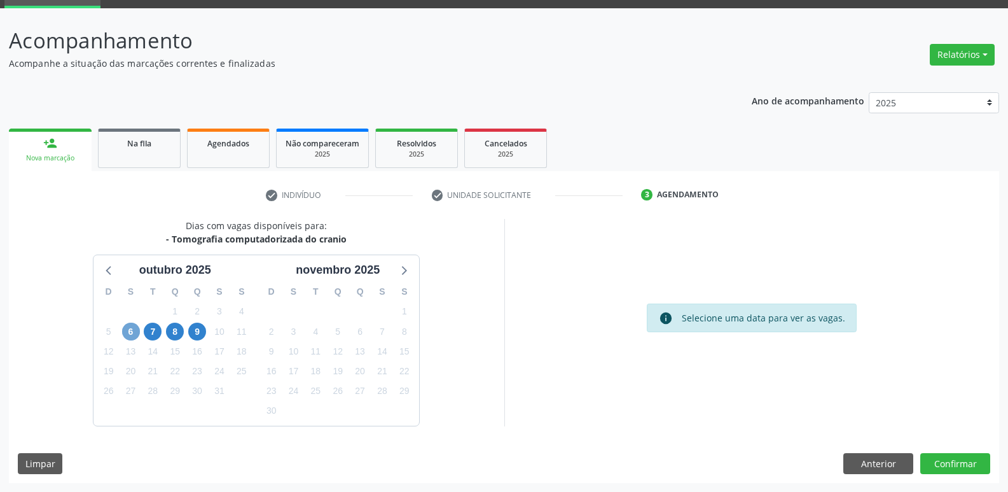
click at [132, 335] on span "6" at bounding box center [131, 332] width 18 height 18
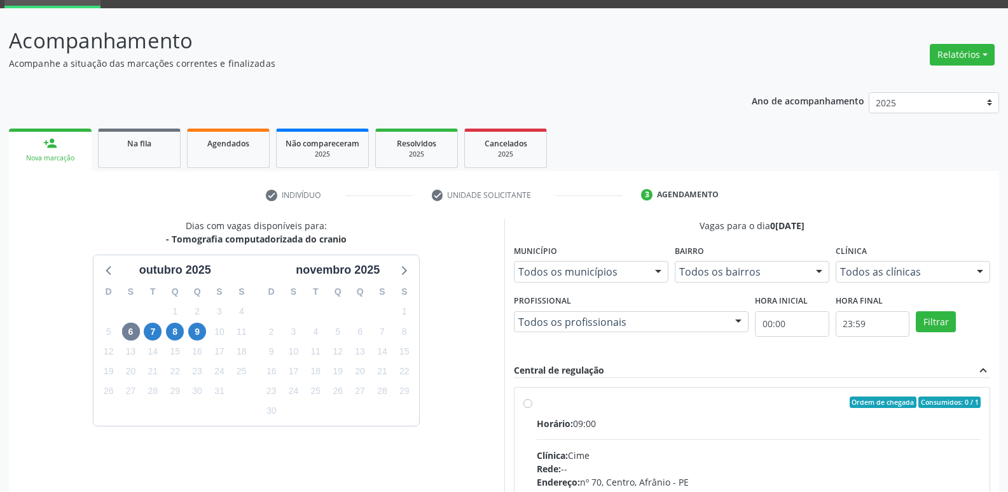
click at [539, 403] on div "Ordem de chegada Consumidos: 0 / 1" at bounding box center [759, 401] width 445 height 11
click at [532, 403] on input "Ordem de chegada Consumidos: 0 / 1 Horário: 09:00 Clínica: Cime Rede: -- Endere…" at bounding box center [528, 401] width 9 height 11
radio input "true"
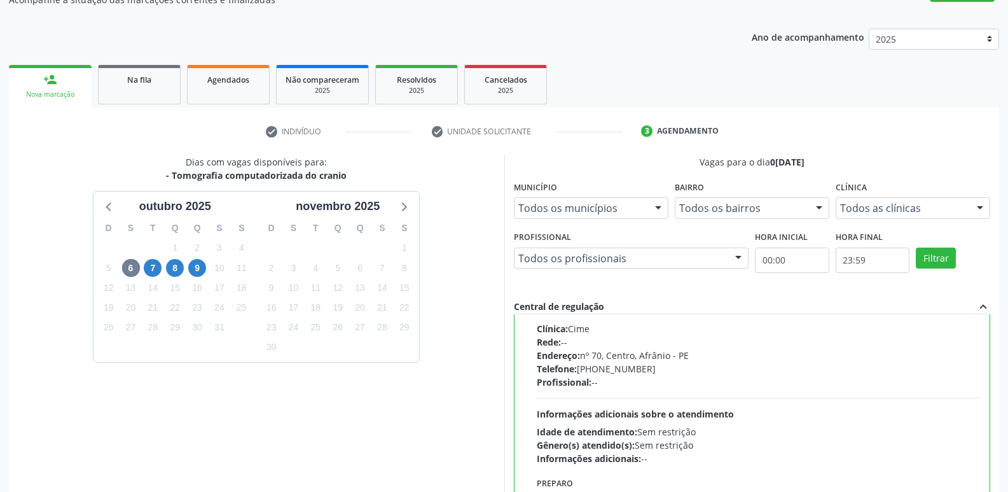
scroll to position [268, 0]
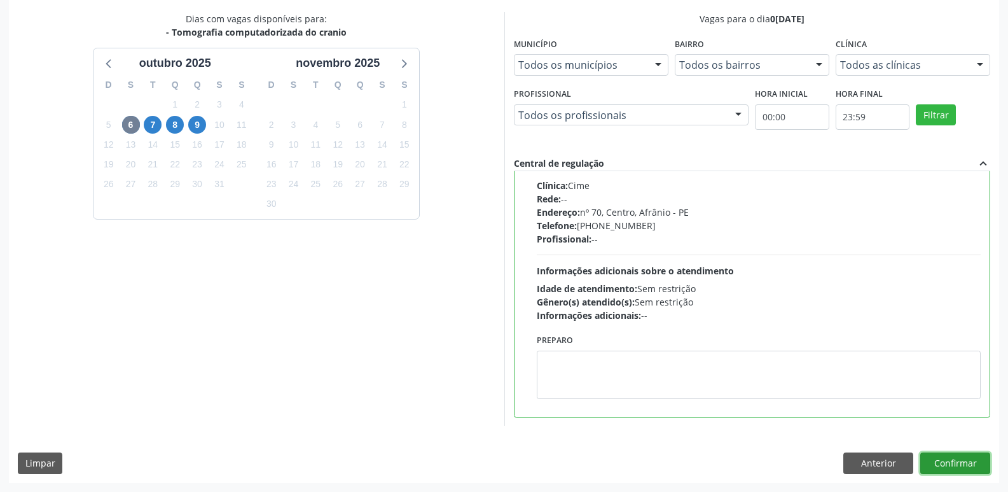
click at [962, 461] on button "Confirmar" at bounding box center [955, 463] width 70 height 22
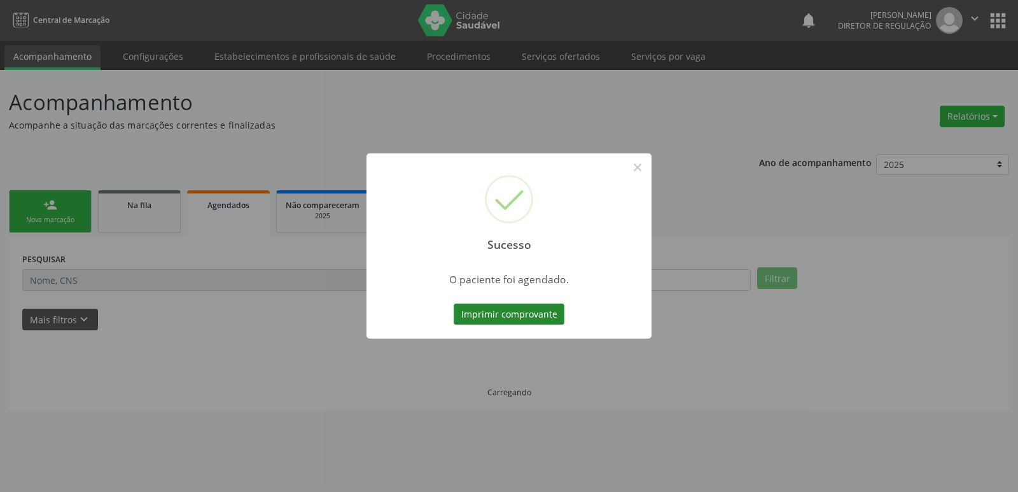
click at [516, 311] on button "Imprimir comprovante" at bounding box center [509, 314] width 111 height 22
